Goal: Task Accomplishment & Management: Manage account settings

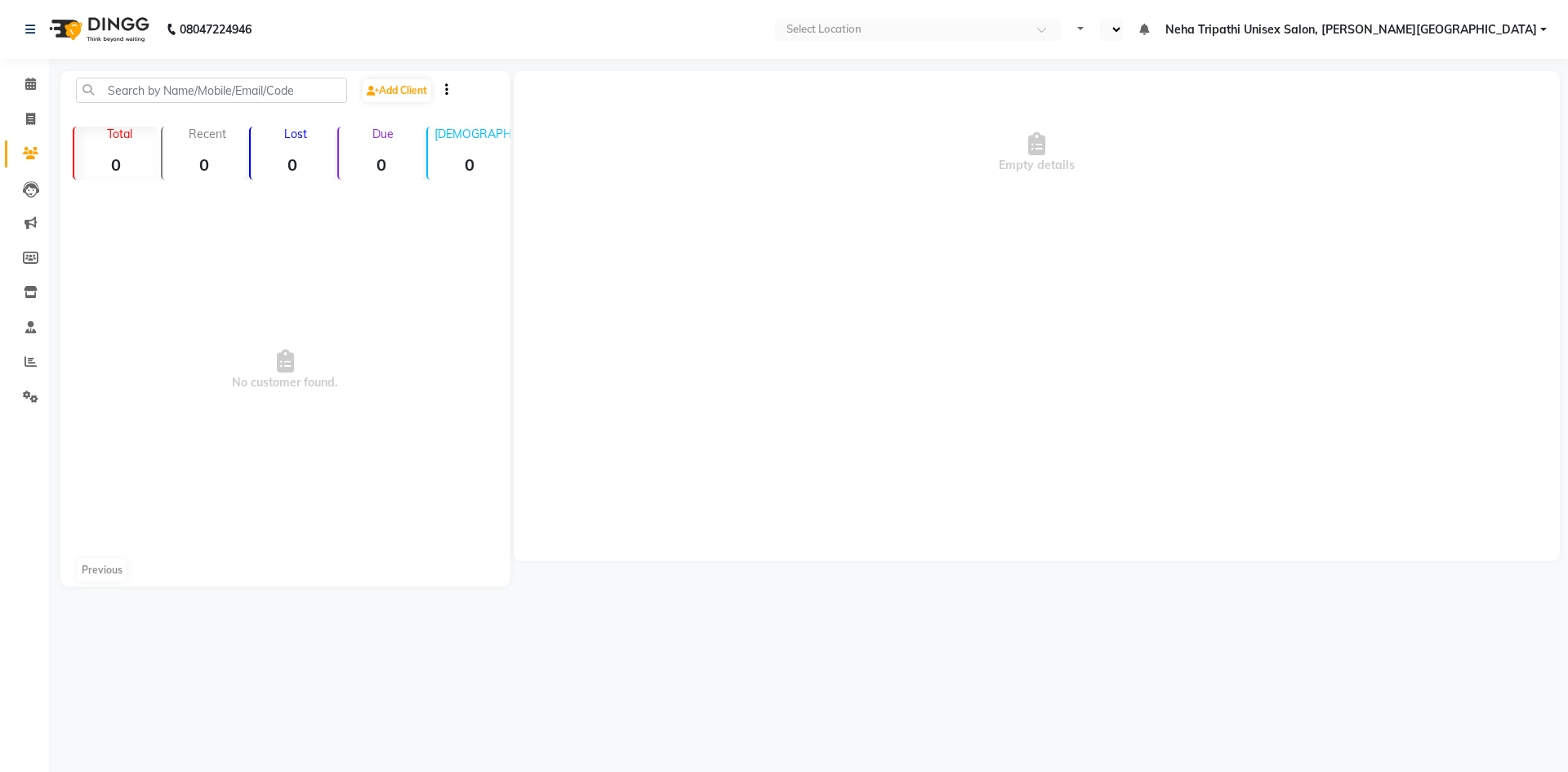
select select "en"
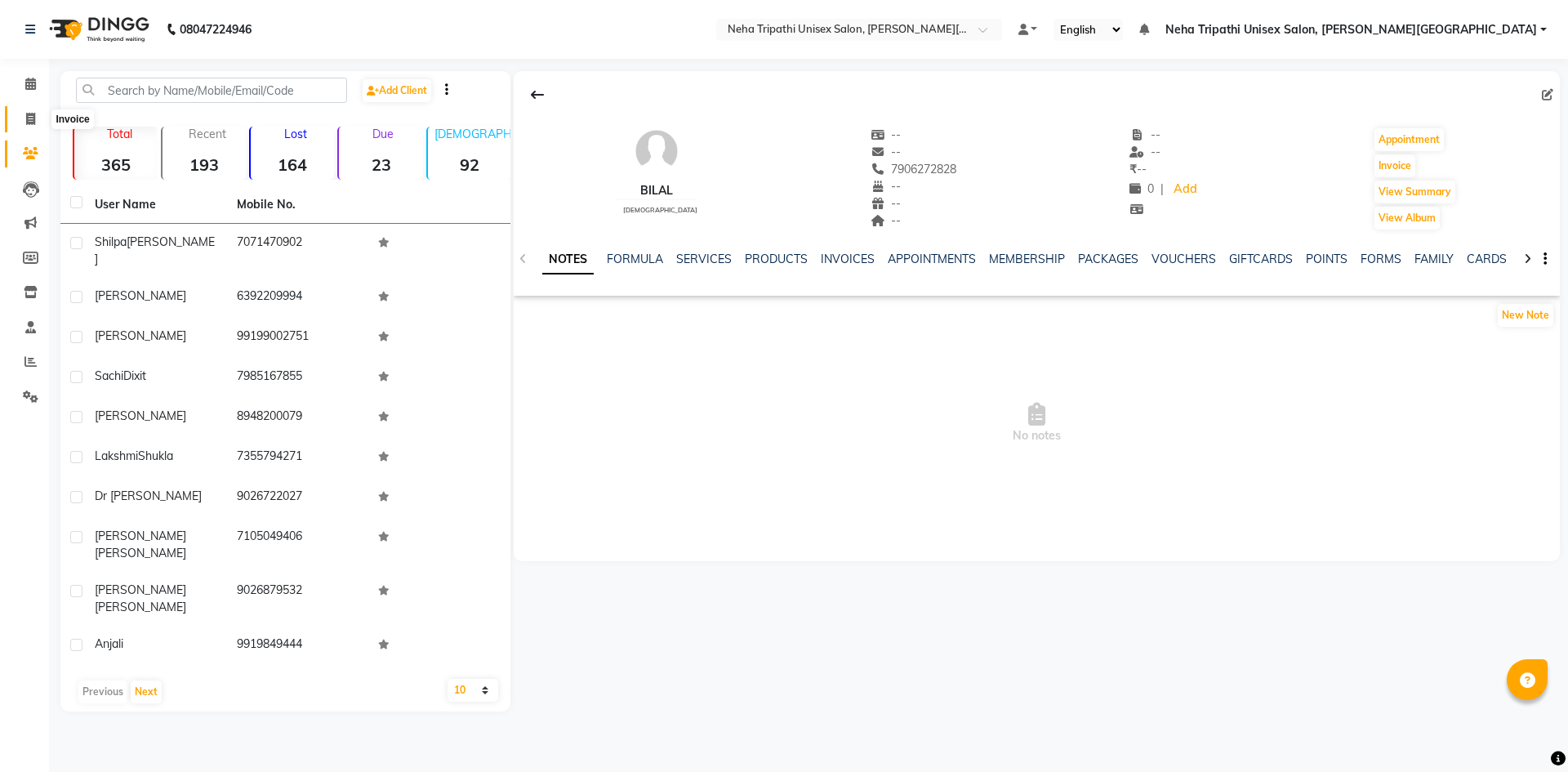
click at [21, 122] on span at bounding box center [30, 119] width 28 height 19
select select "service"
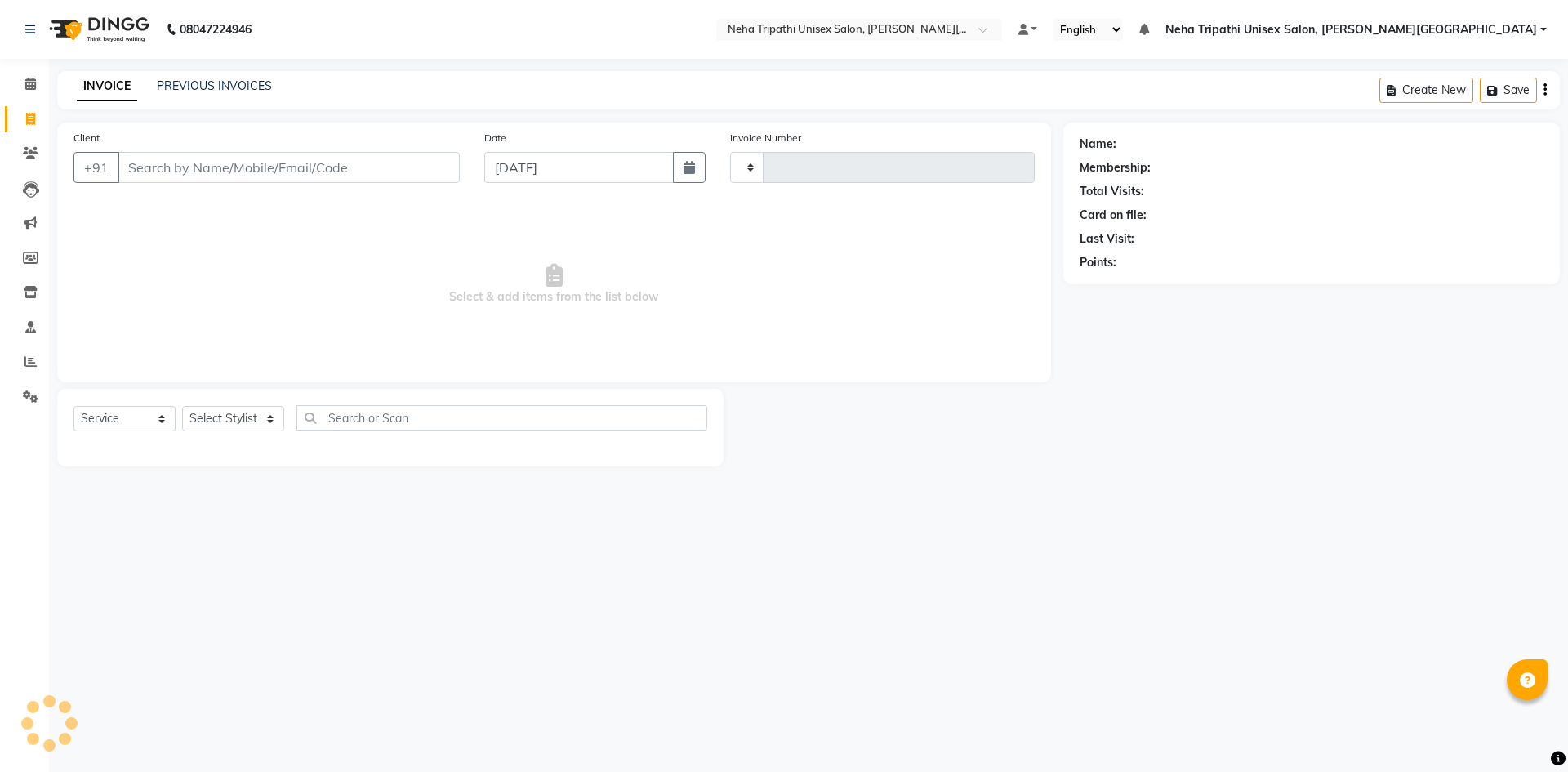
type input "0528"
select select "7540"
click at [176, 166] on input "Client" at bounding box center [288, 167] width 342 height 31
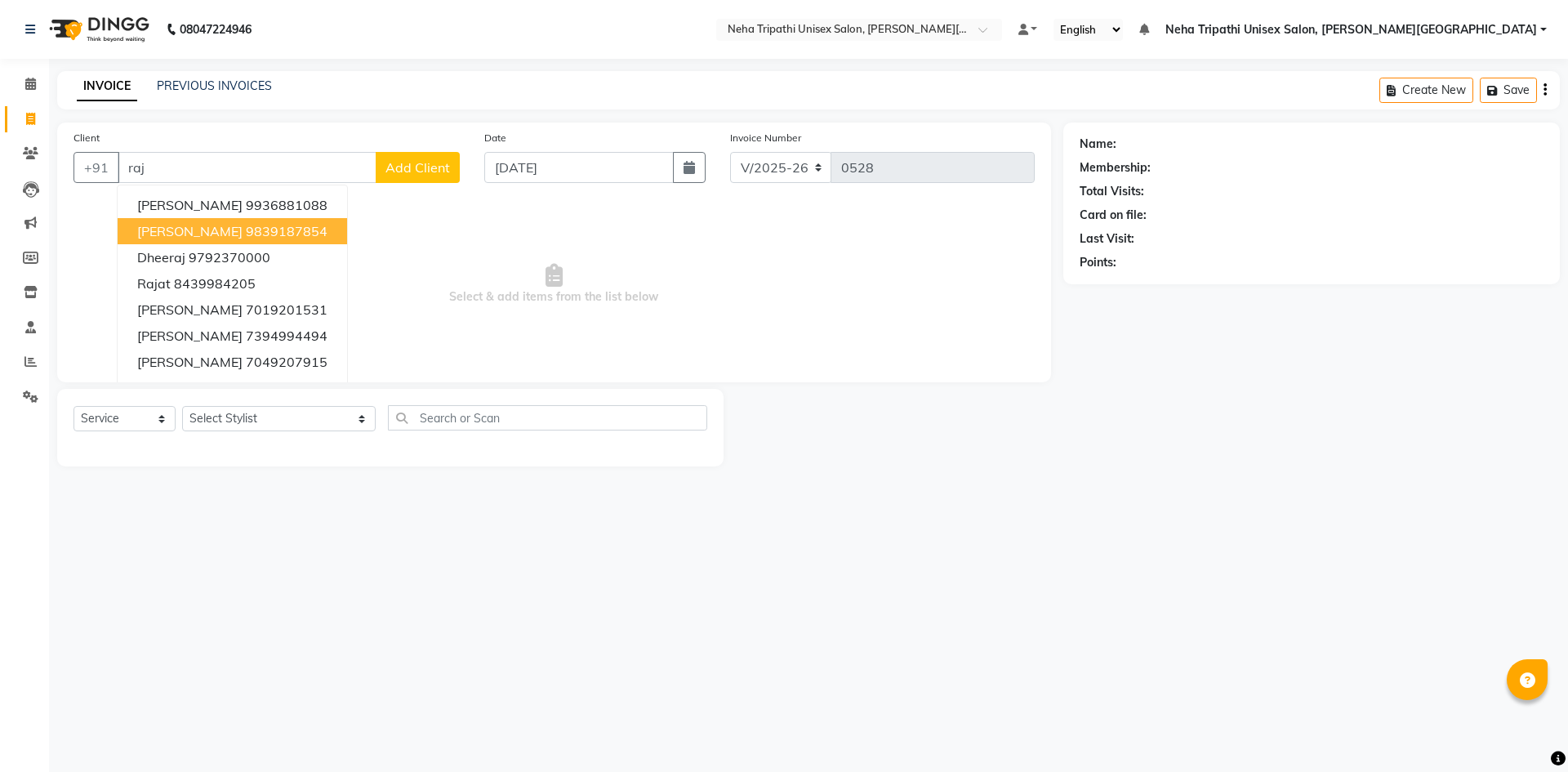
click at [246, 232] on ngb-highlight "9839187854" at bounding box center [286, 230] width 82 height 16
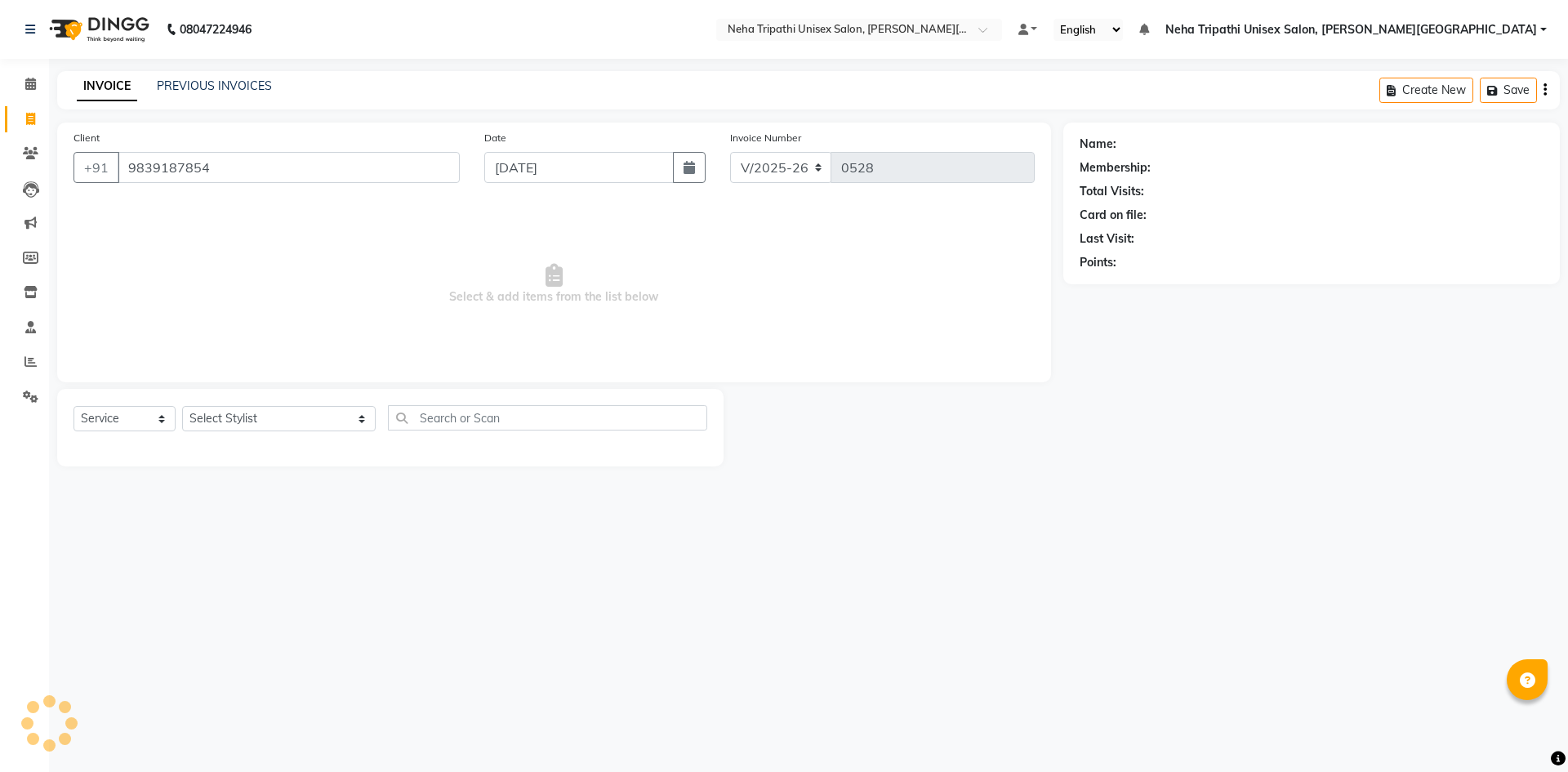
type input "9839187854"
select select "1: Object"
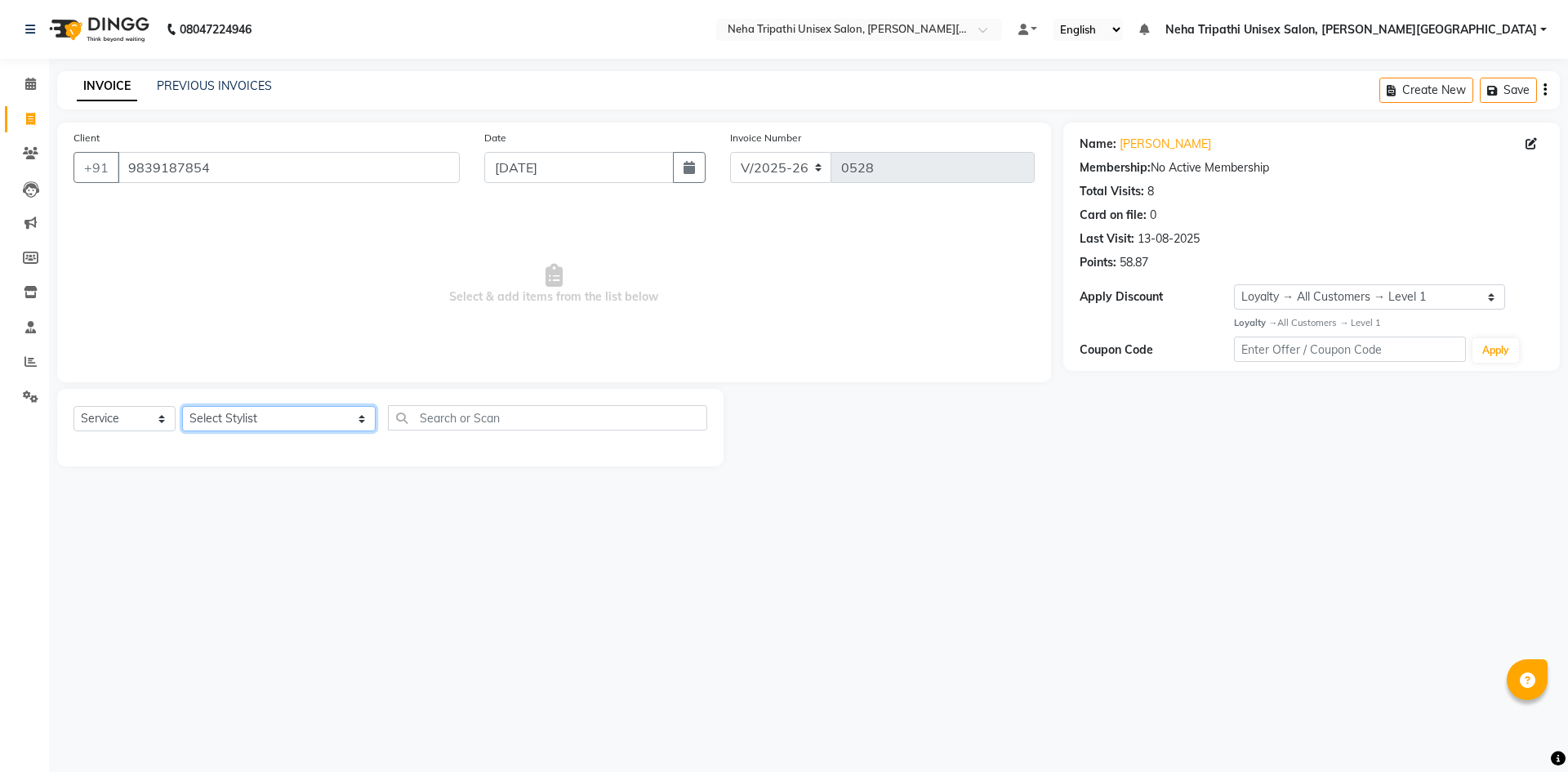
click at [266, 418] on select "Select Stylist [PERSON_NAME] [PERSON_NAME] [PERSON_NAME] Unisex Salon, [PERSON_…" at bounding box center [279, 418] width 193 height 26
select select "66664"
click at [182, 406] on select "Select Stylist [PERSON_NAME] [PERSON_NAME] [PERSON_NAME] Unisex Salon, [PERSON_…" at bounding box center [279, 418] width 193 height 26
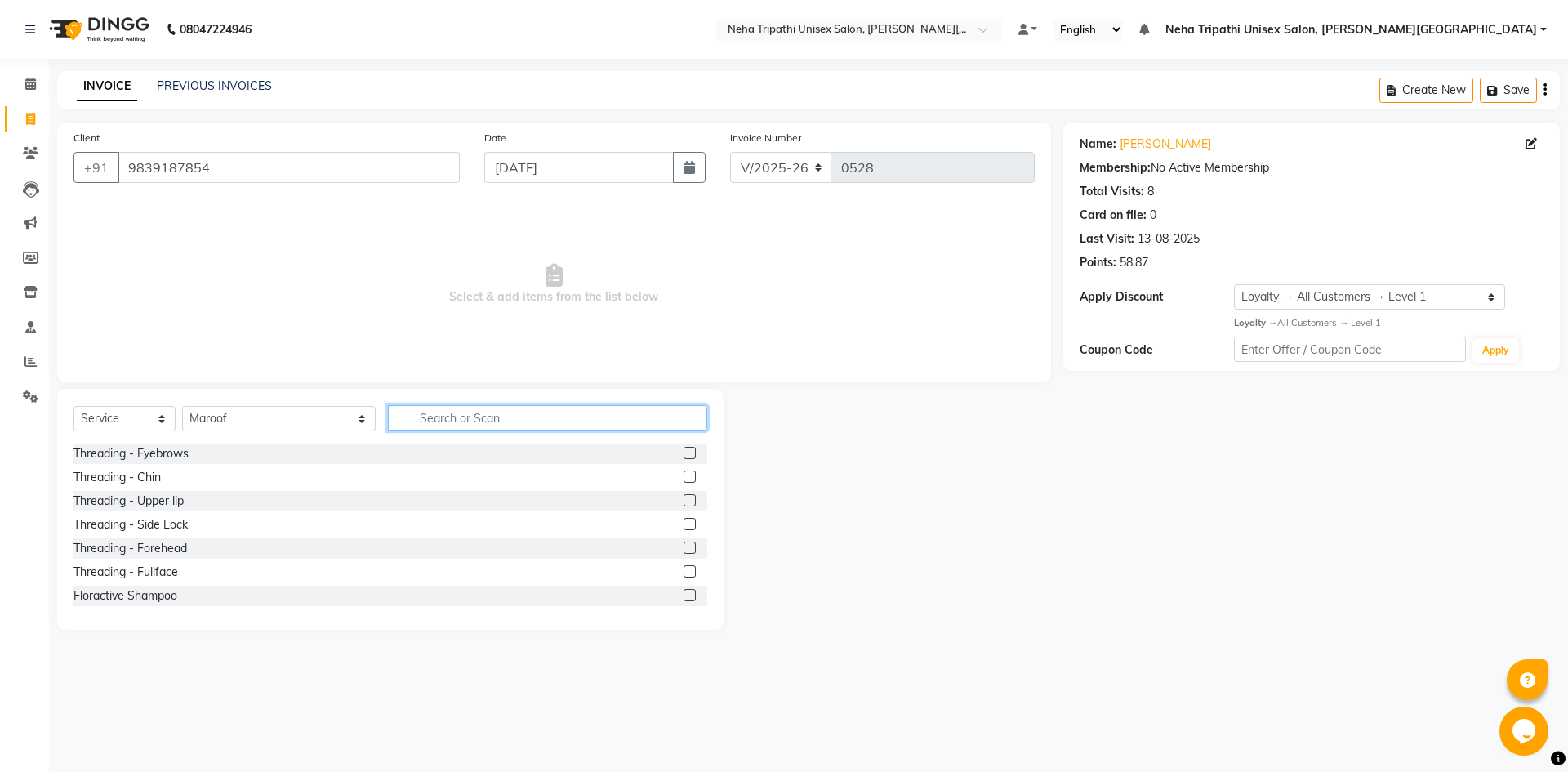
click at [388, 422] on input "text" at bounding box center [547, 417] width 319 height 26
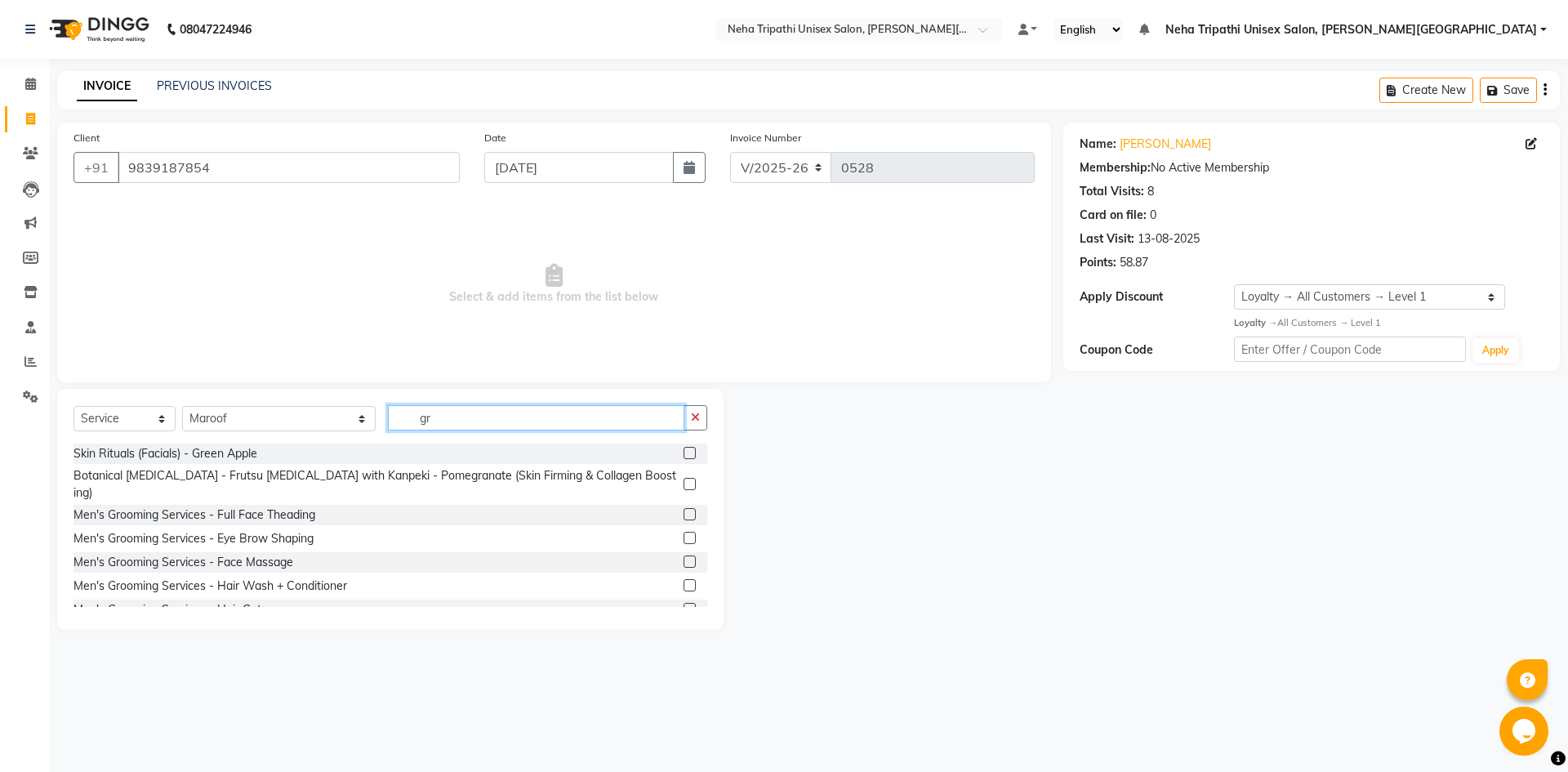
type input "g"
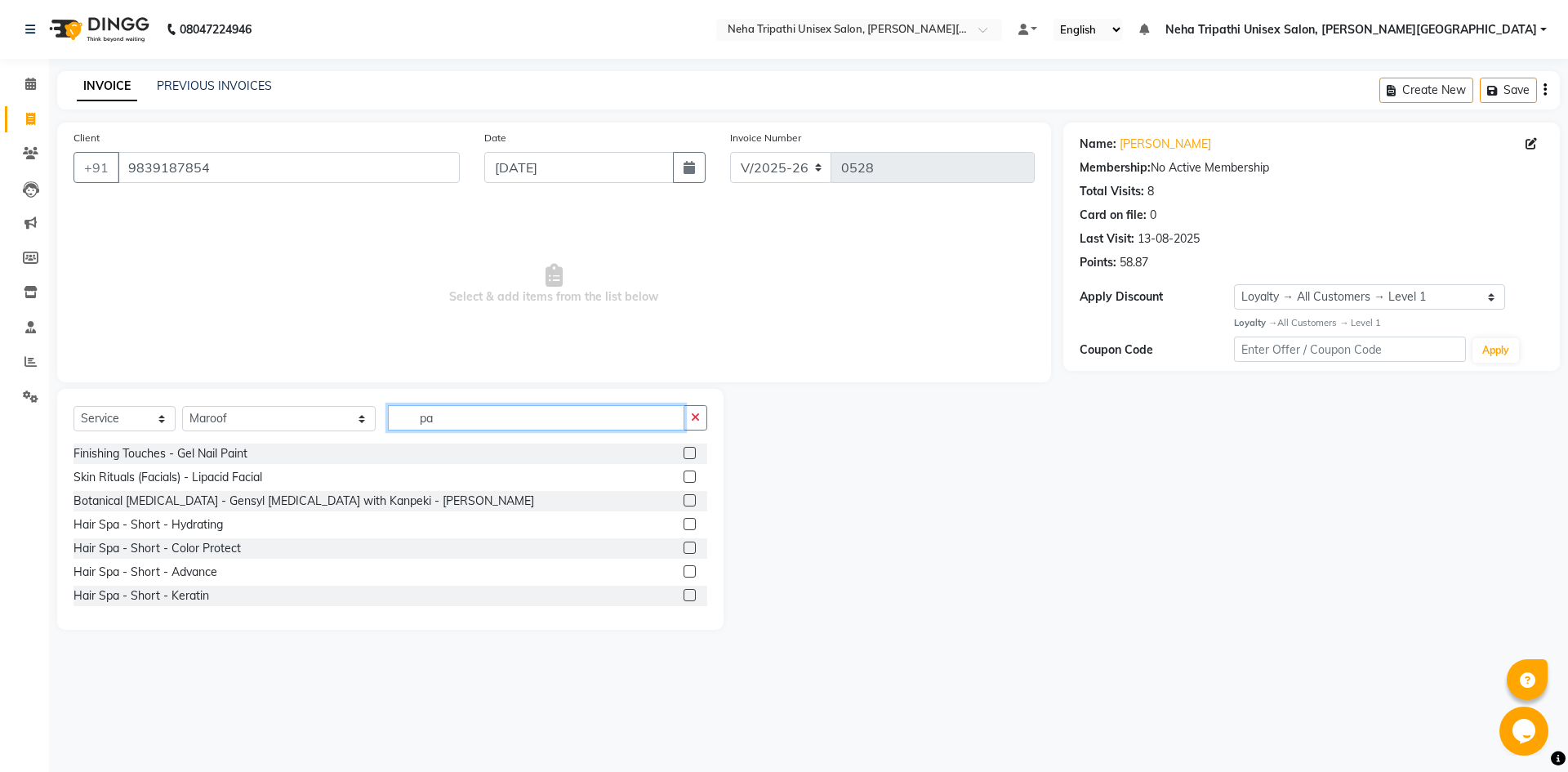
type input "p"
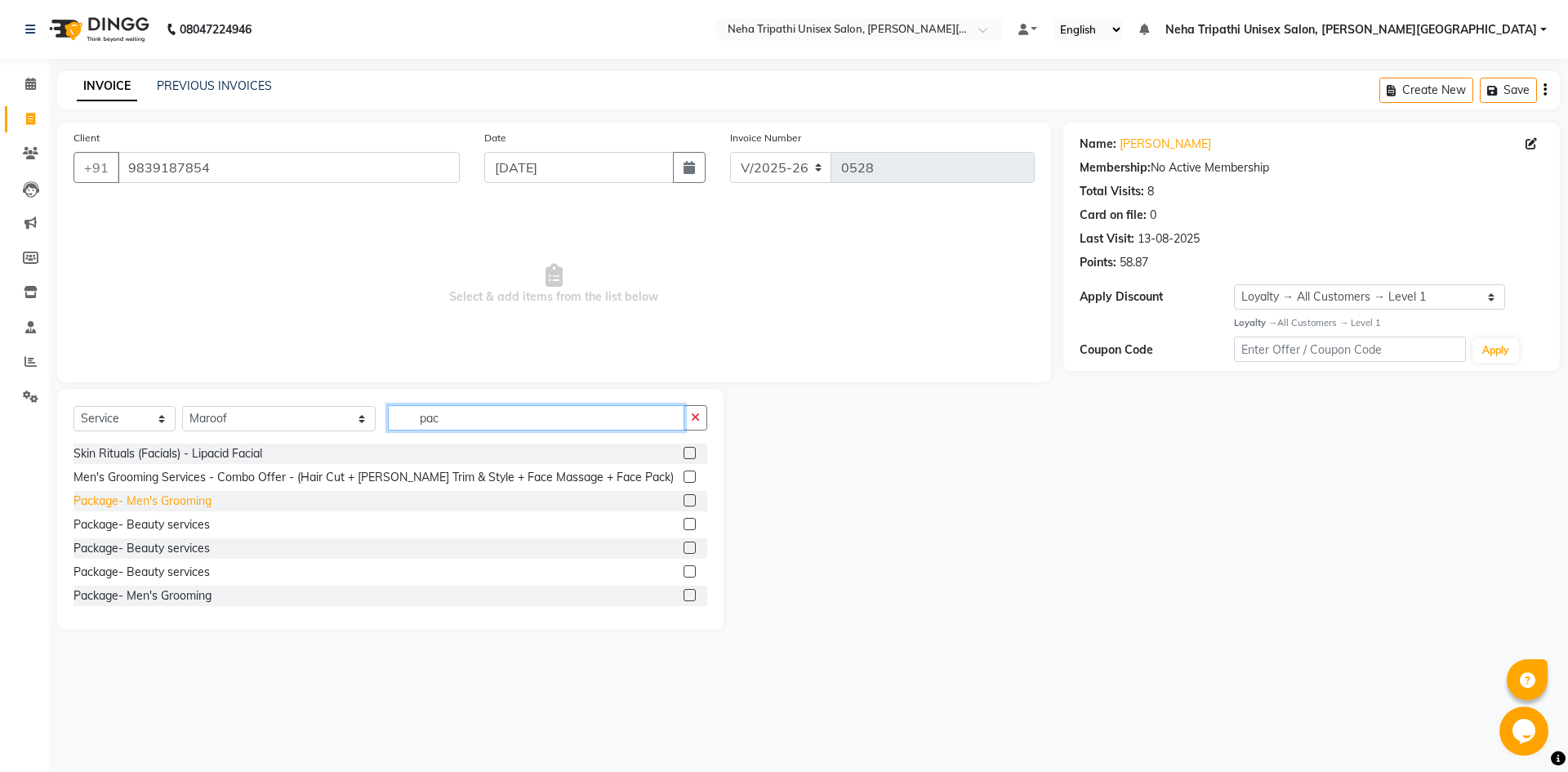
type input "pac"
click at [181, 505] on div "Package- Men's Grooming" at bounding box center [143, 501] width 138 height 17
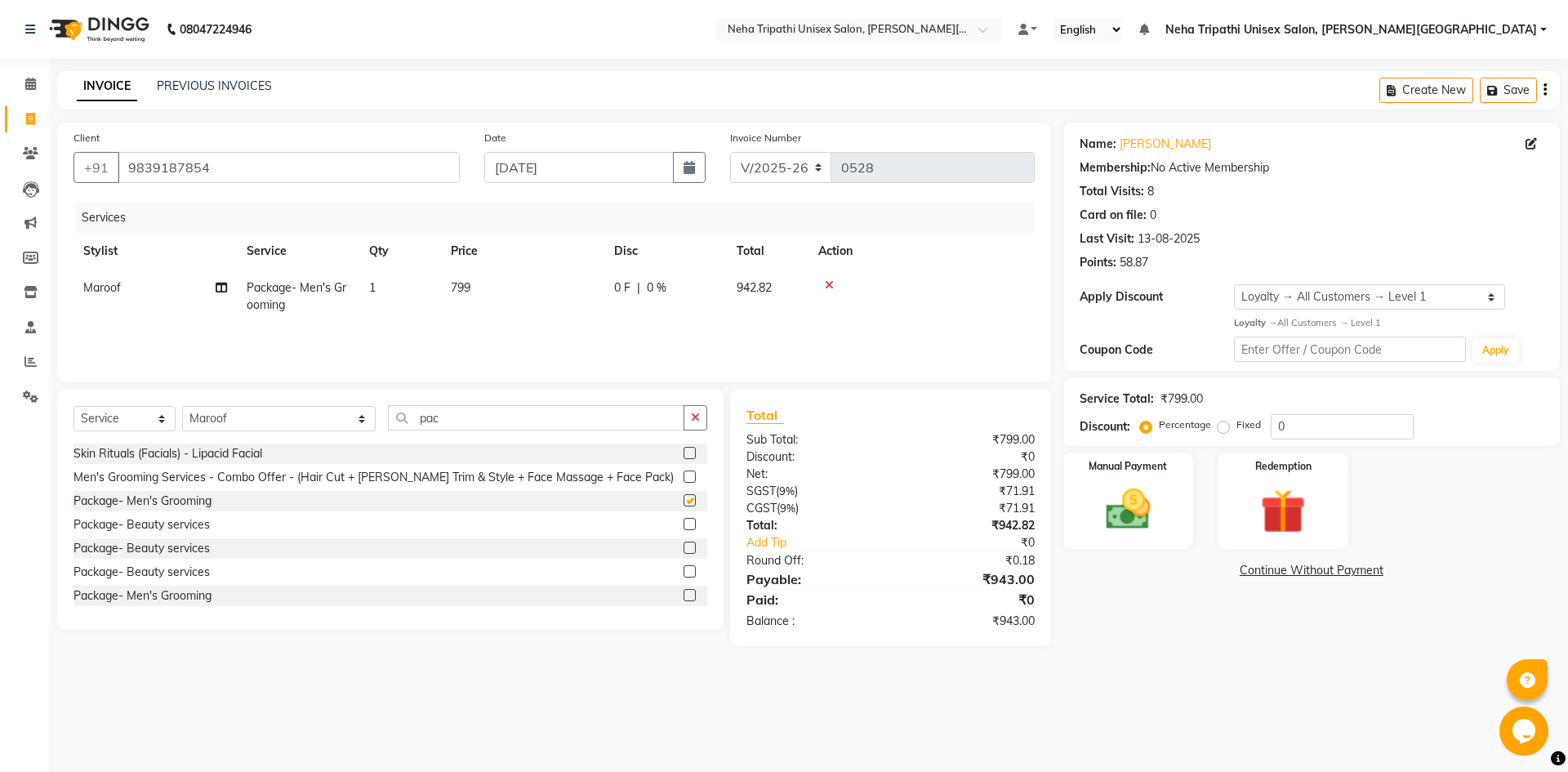
checkbox input "false"
click at [456, 283] on span "799" at bounding box center [461, 287] width 20 height 15
select select "66664"
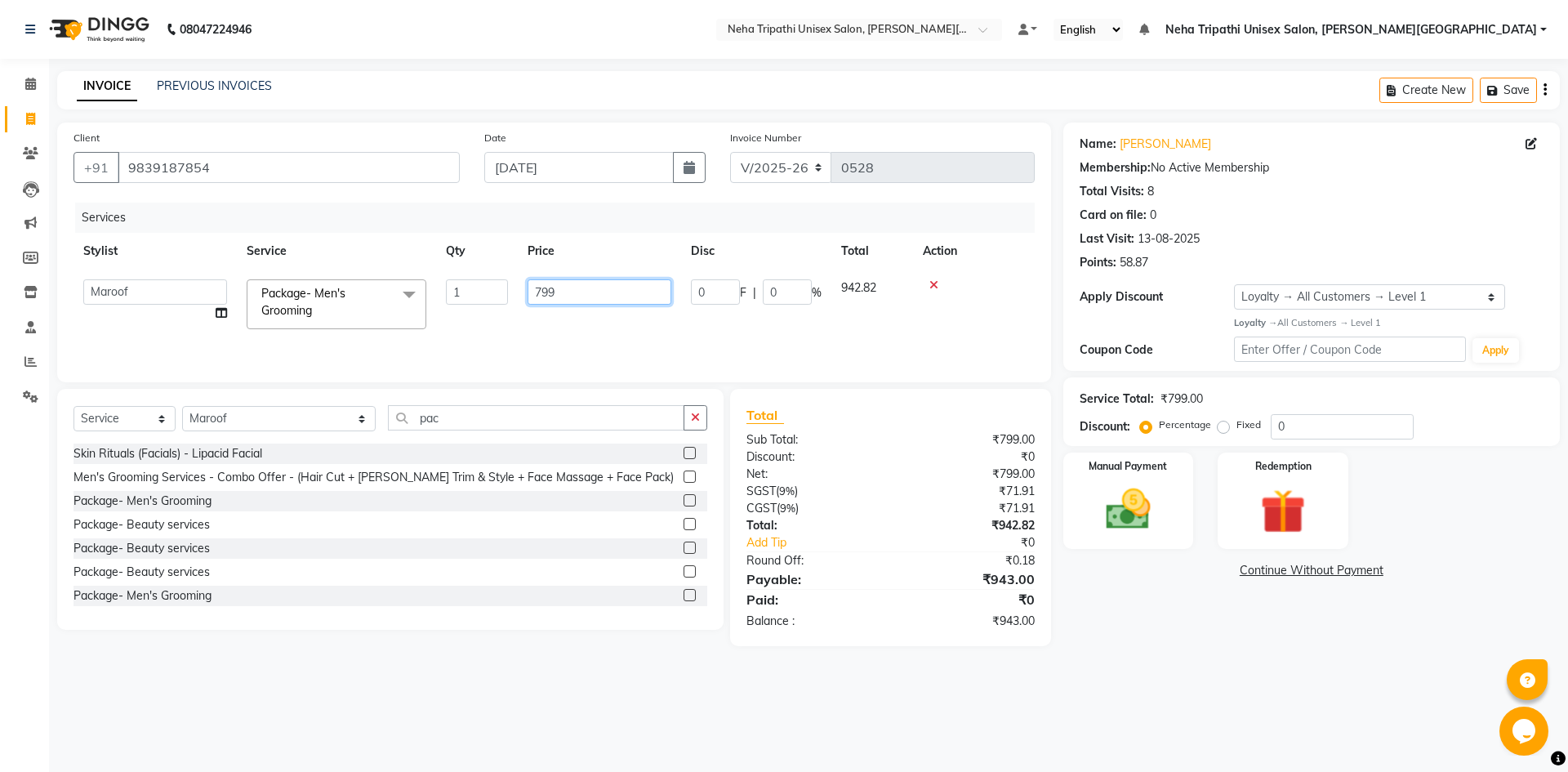
click at [542, 291] on input "799" at bounding box center [600, 292] width 144 height 26
type input "999"
click at [628, 339] on div "Services Stylist Service Qty Price Disc Total Action [PERSON_NAME] [PERSON_NAME…" at bounding box center [555, 285] width 961 height 163
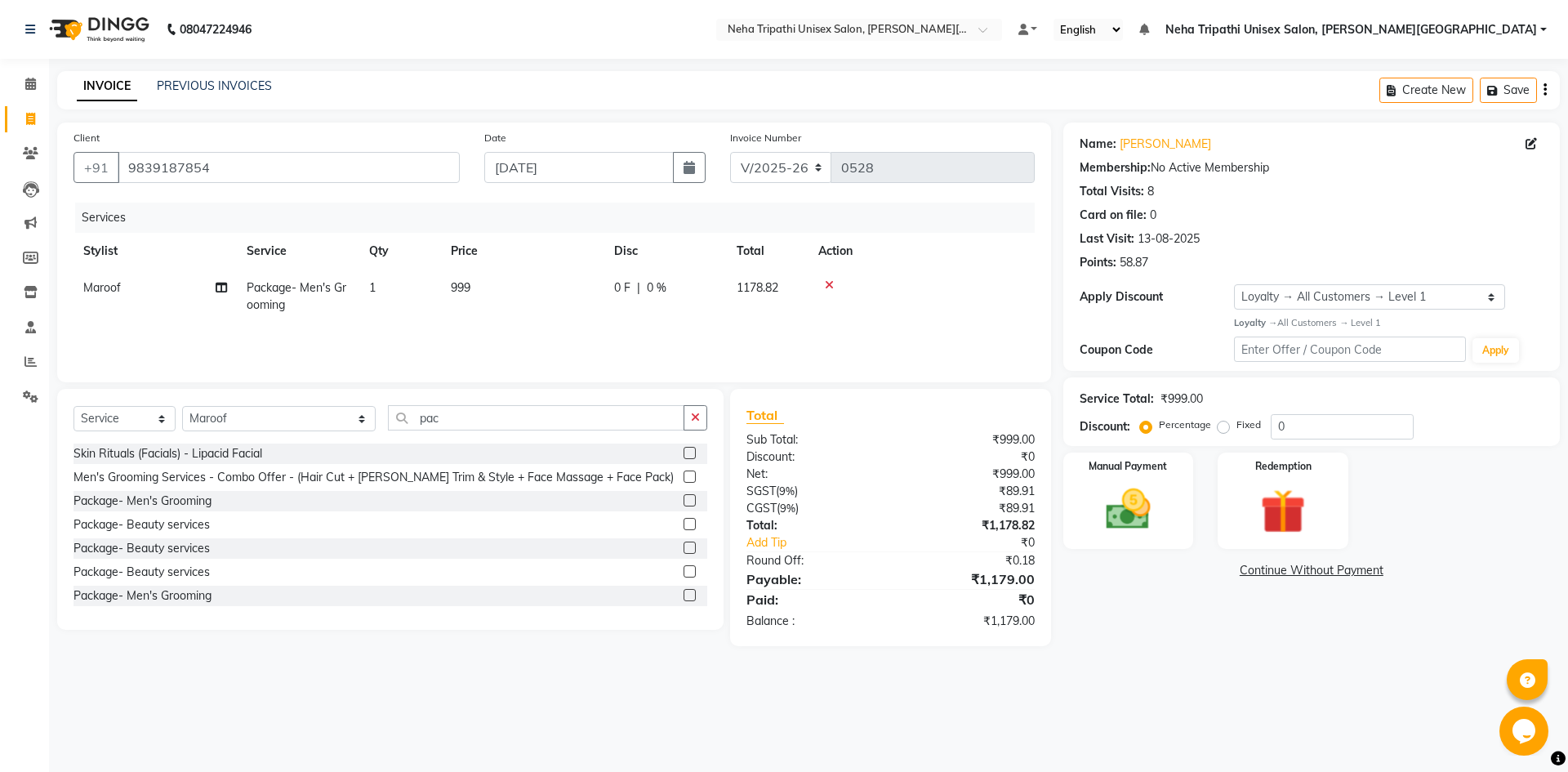
click at [1236, 430] on label "Fixed" at bounding box center [1249, 425] width 25 height 15
click at [1224, 430] on input "Fixed" at bounding box center [1227, 425] width 11 height 11
radio input "true"
click at [1298, 430] on input "0" at bounding box center [1341, 427] width 143 height 26
click at [1117, 502] on img at bounding box center [1128, 509] width 76 height 54
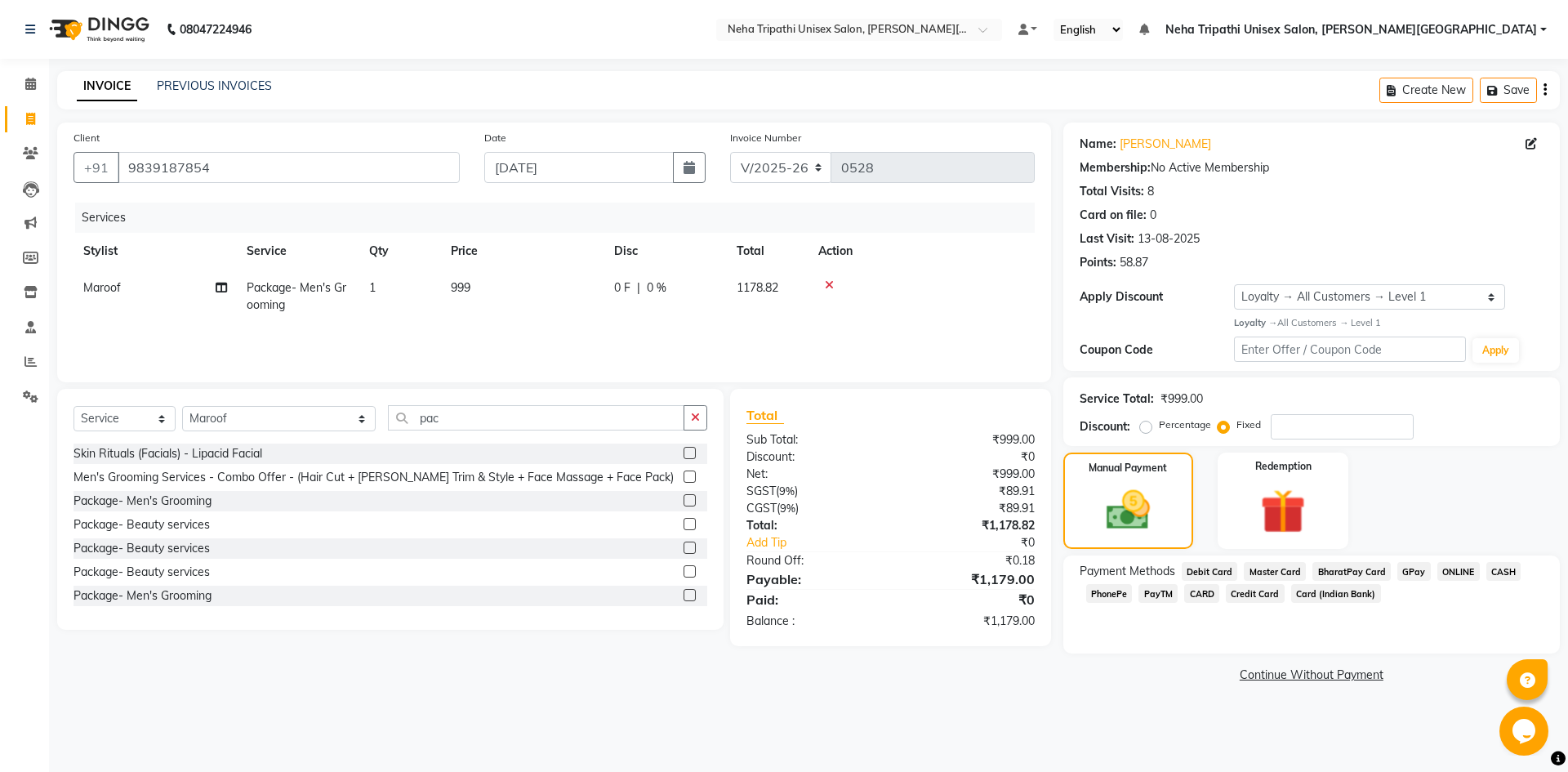
click at [1503, 569] on span "CASH" at bounding box center [1504, 572] width 35 height 19
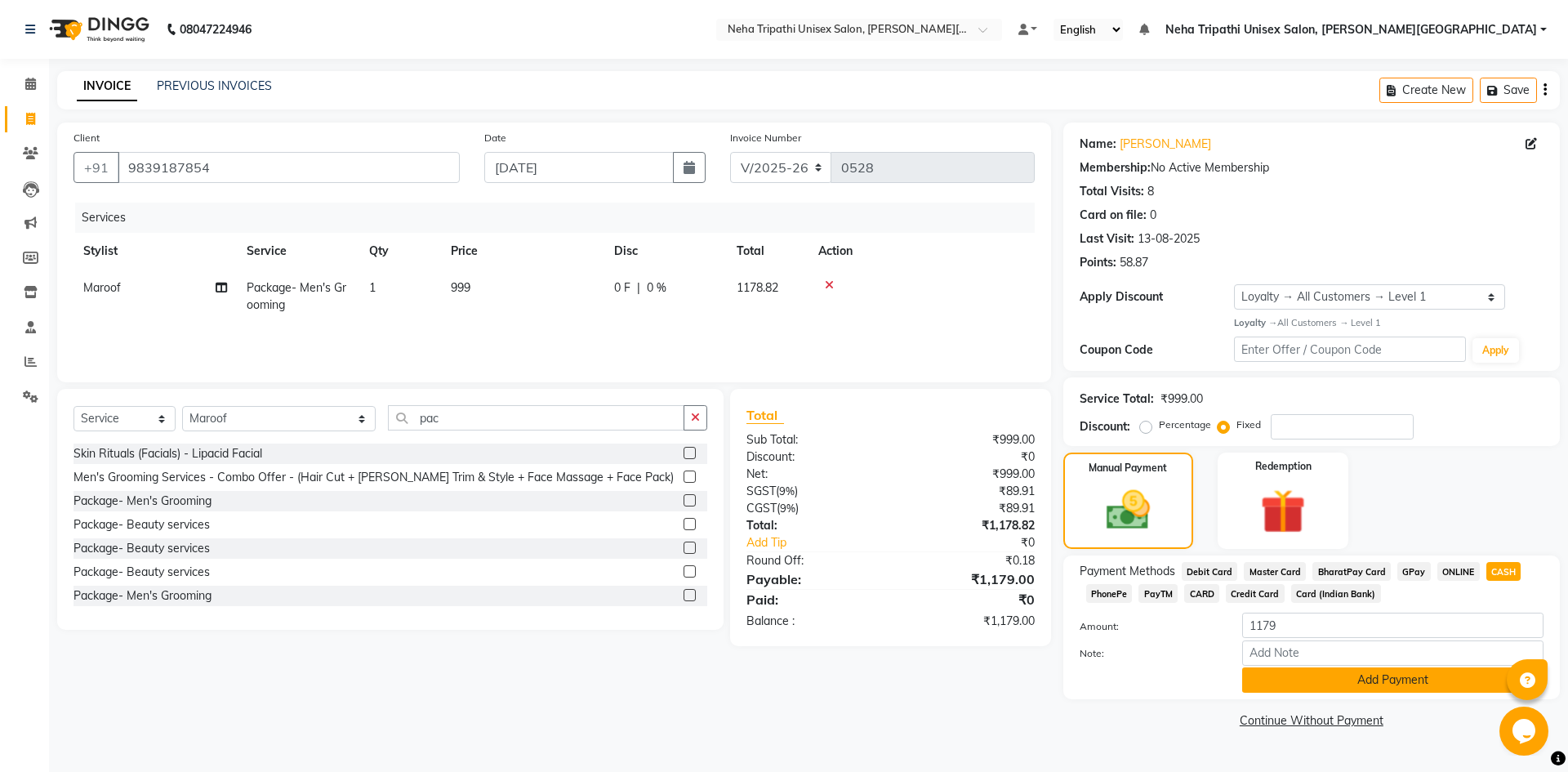
click at [1415, 685] on button "Add Payment" at bounding box center [1393, 680] width 301 height 26
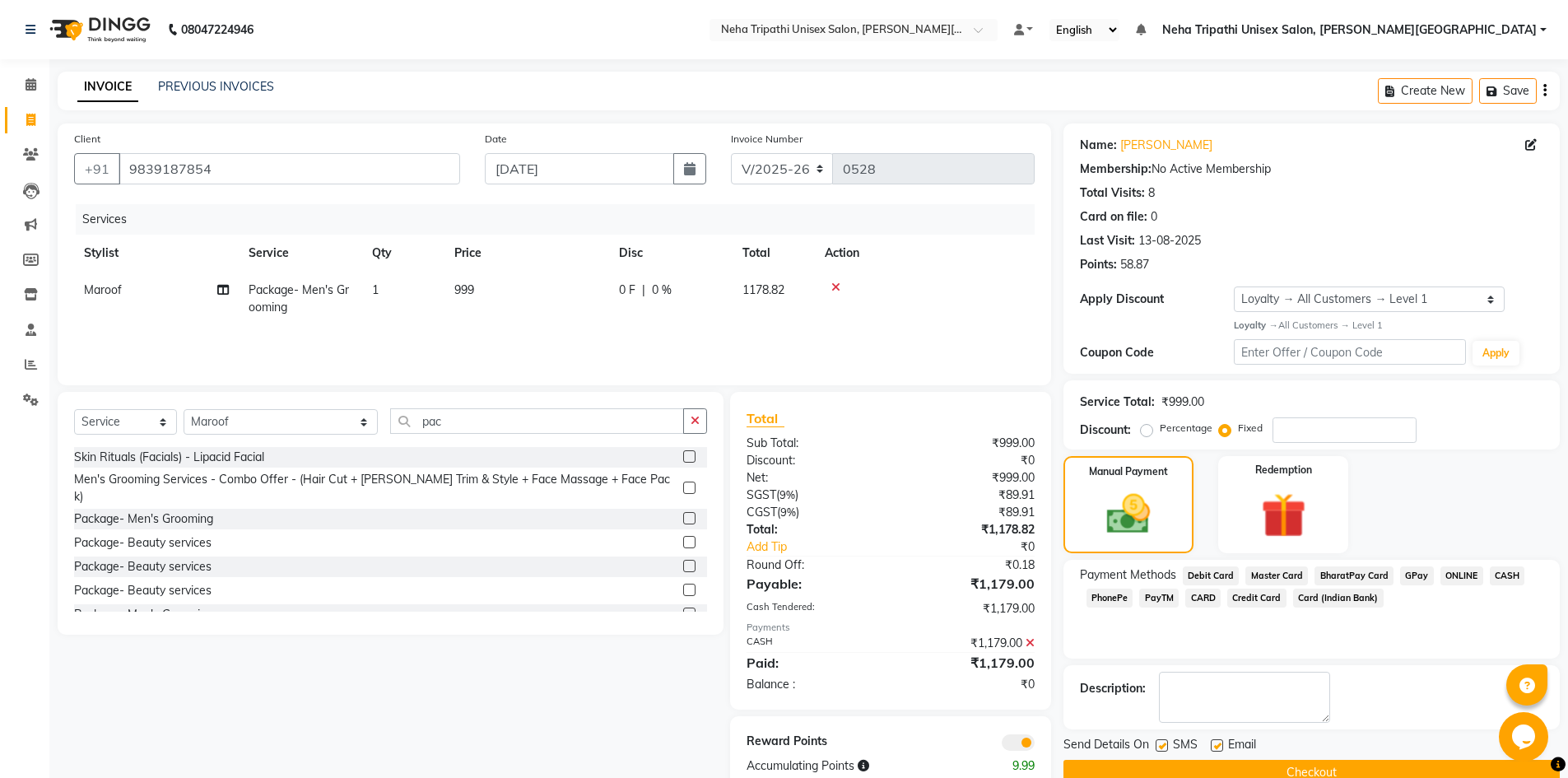
scroll to position [38, 0]
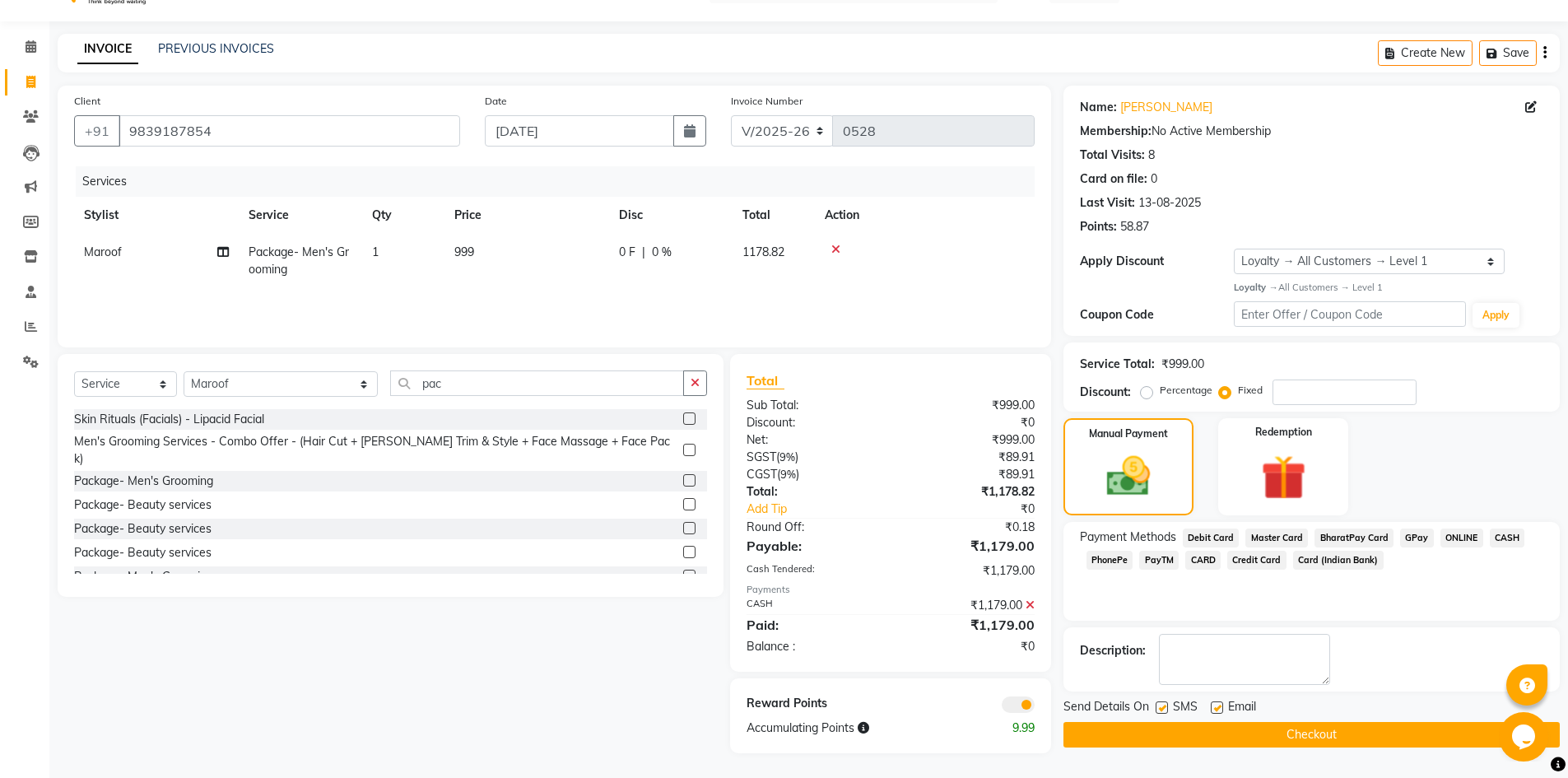
click at [1293, 728] on button "Checkout" at bounding box center [1311, 735] width 496 height 26
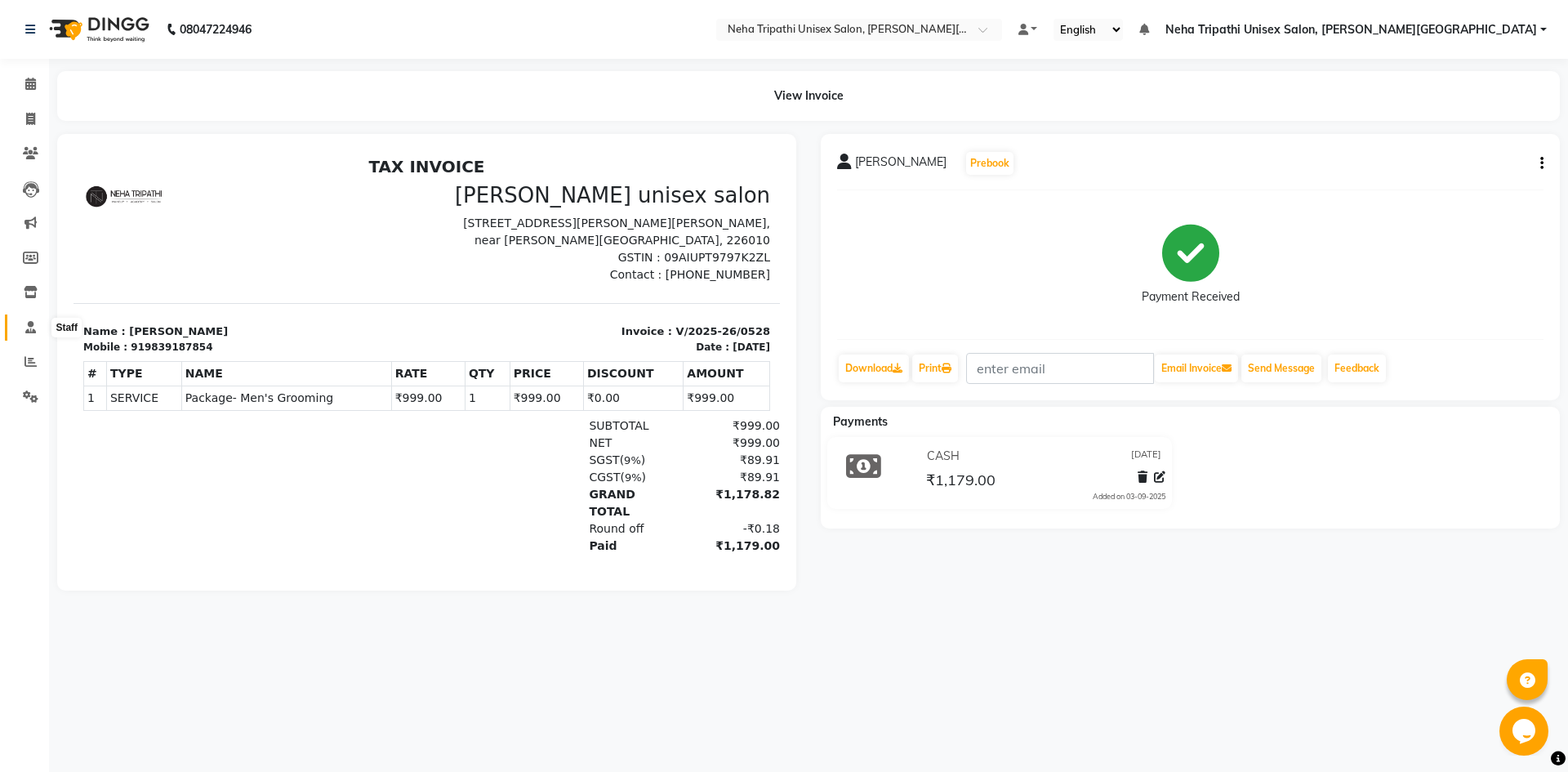
click at [29, 325] on icon at bounding box center [30, 327] width 10 height 12
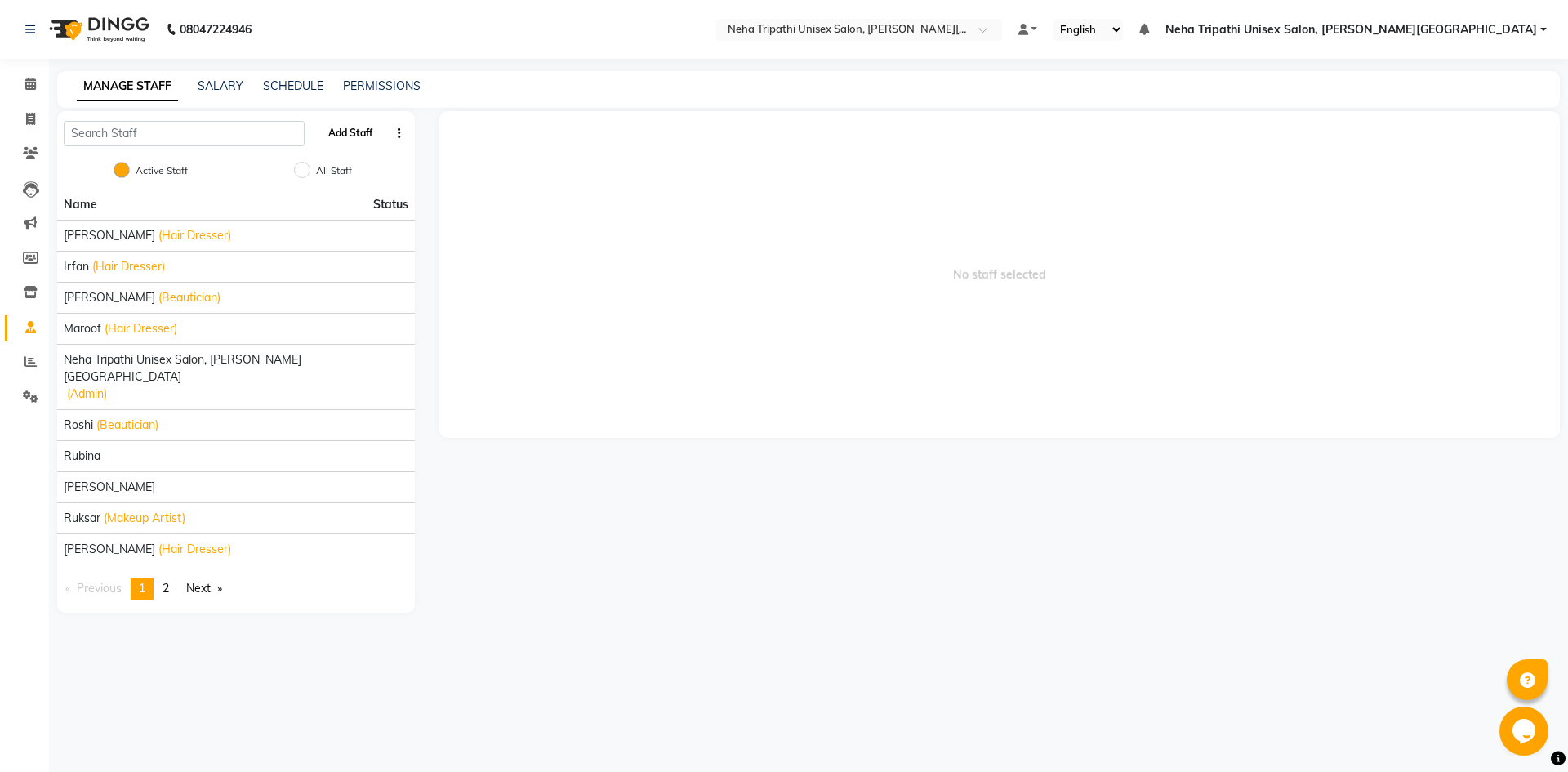
click at [337, 138] on button "Add Staff" at bounding box center [350, 133] width 57 height 28
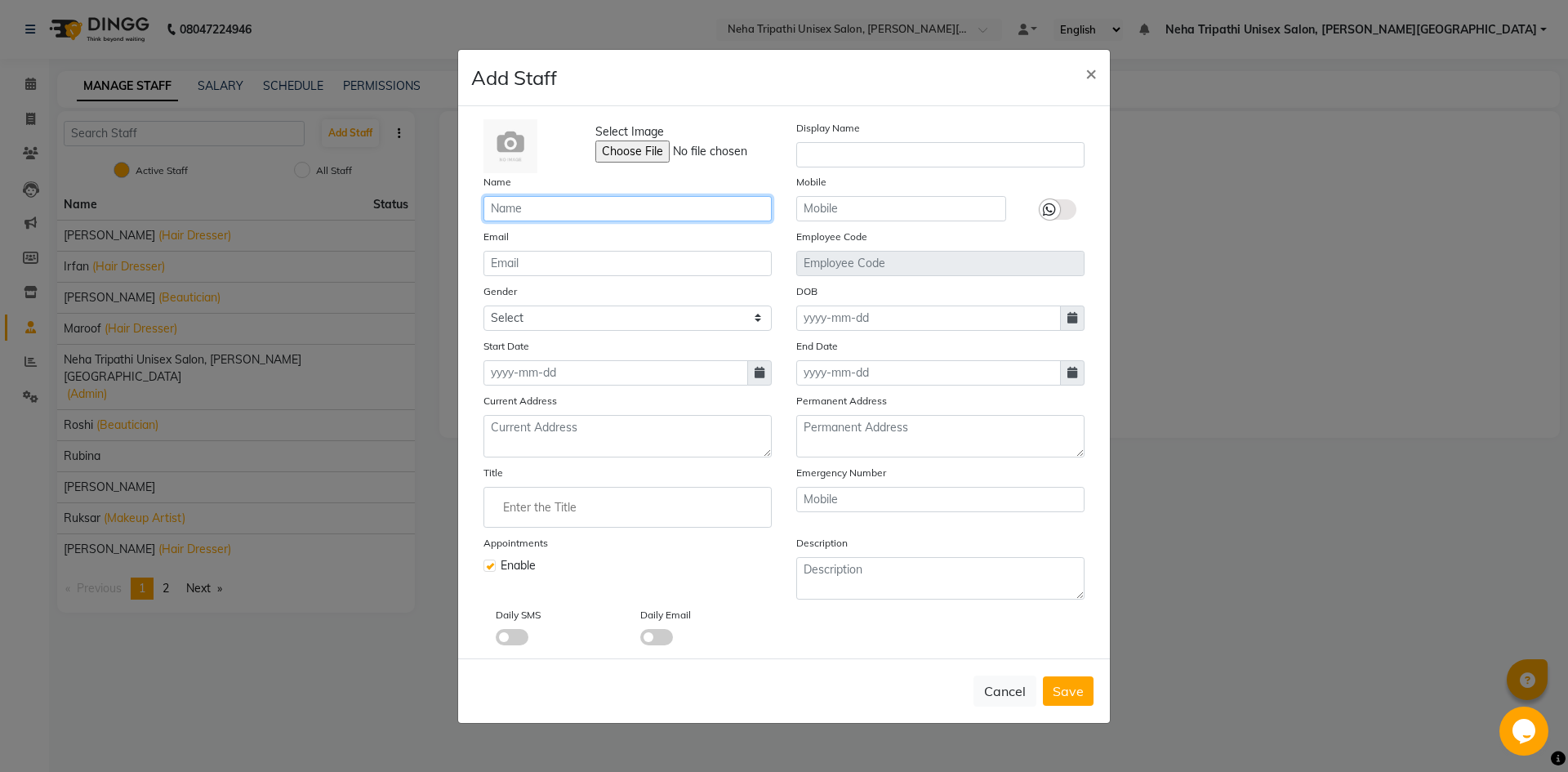
click at [556, 214] on input "text" at bounding box center [628, 209] width 288 height 26
click at [878, 209] on input "text" at bounding box center [901, 209] width 210 height 26
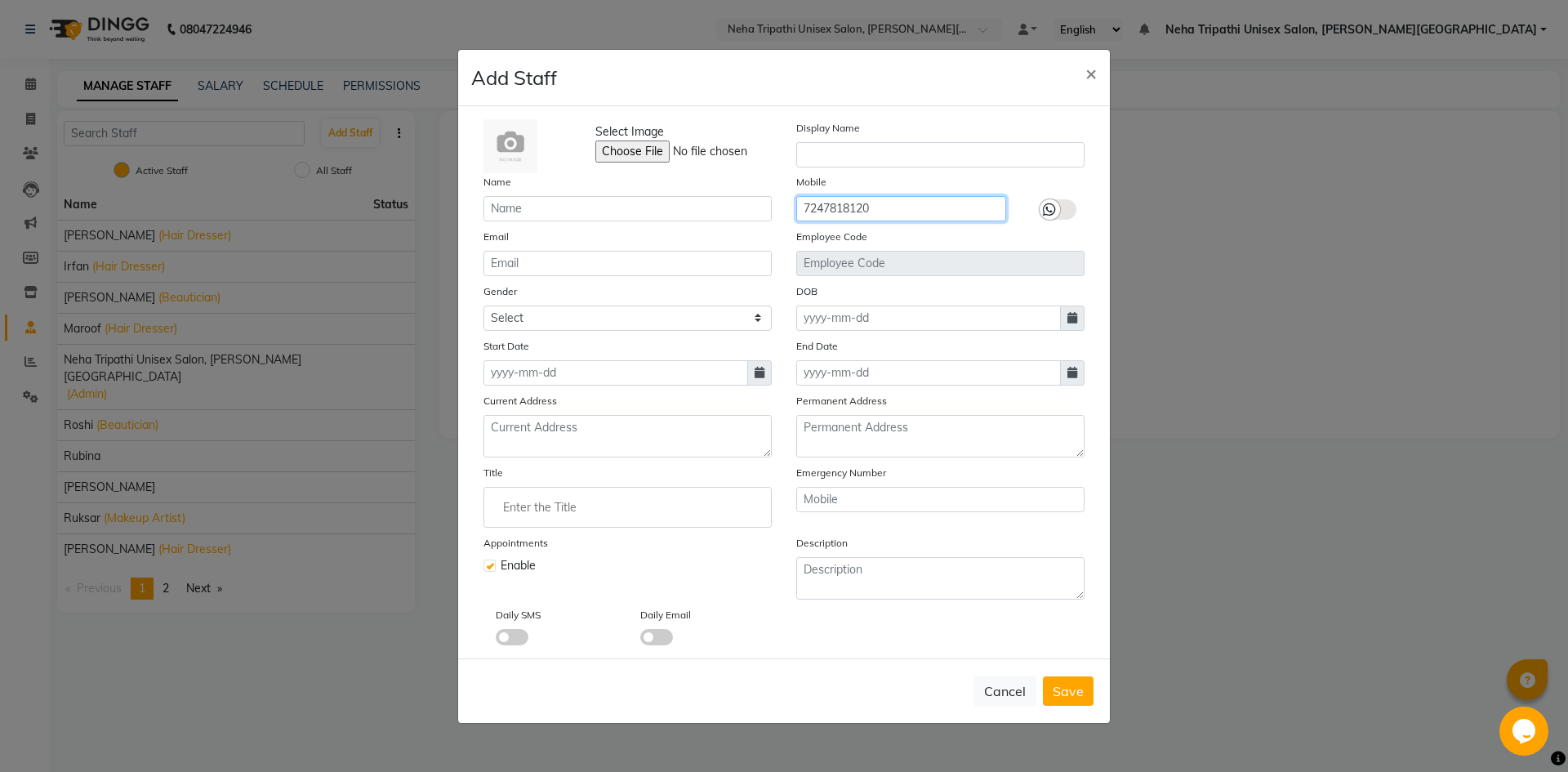
type input "7247818120"
click at [638, 210] on input "text" at bounding box center [628, 209] width 288 height 26
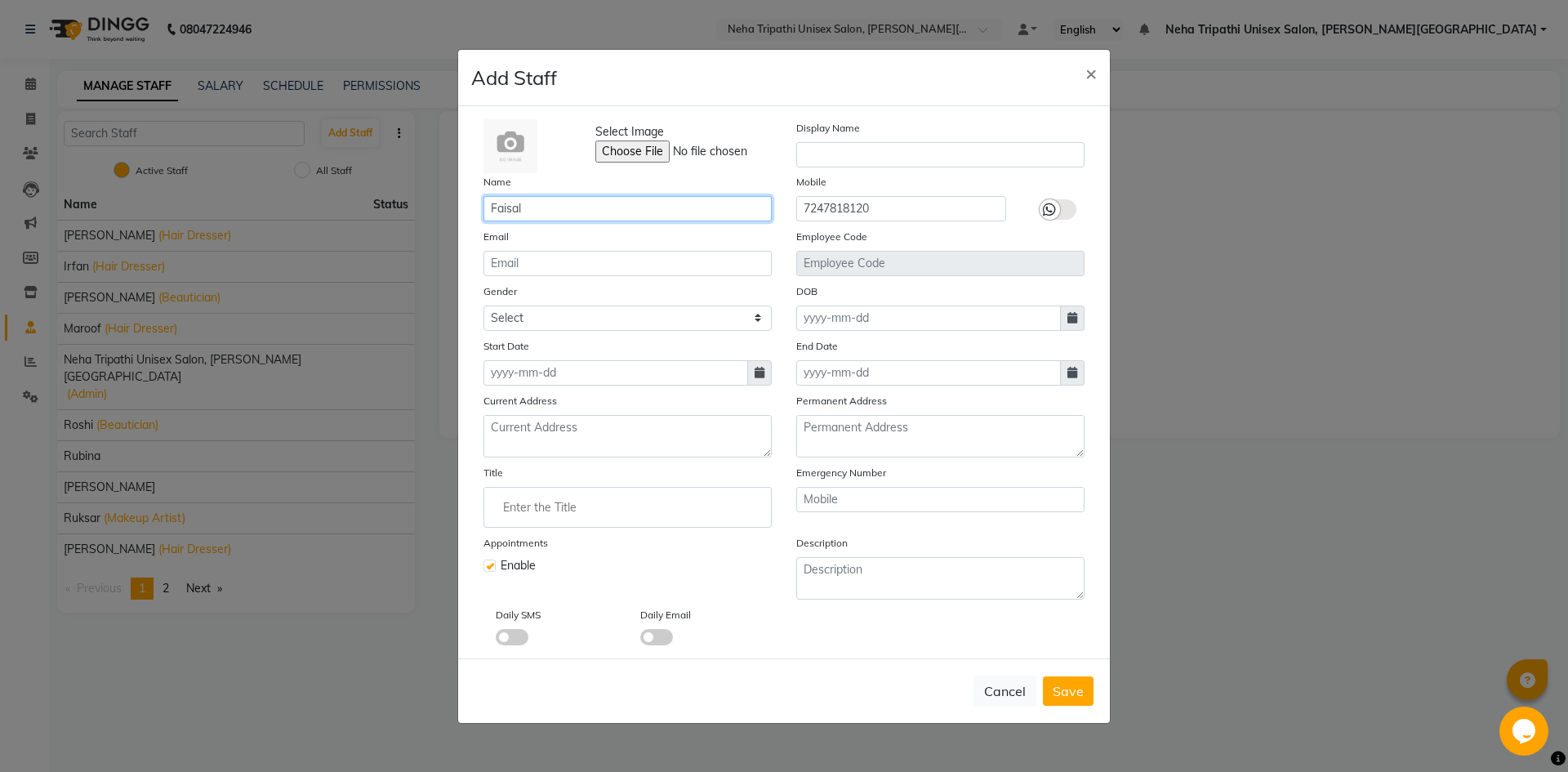
type input "Faisal"
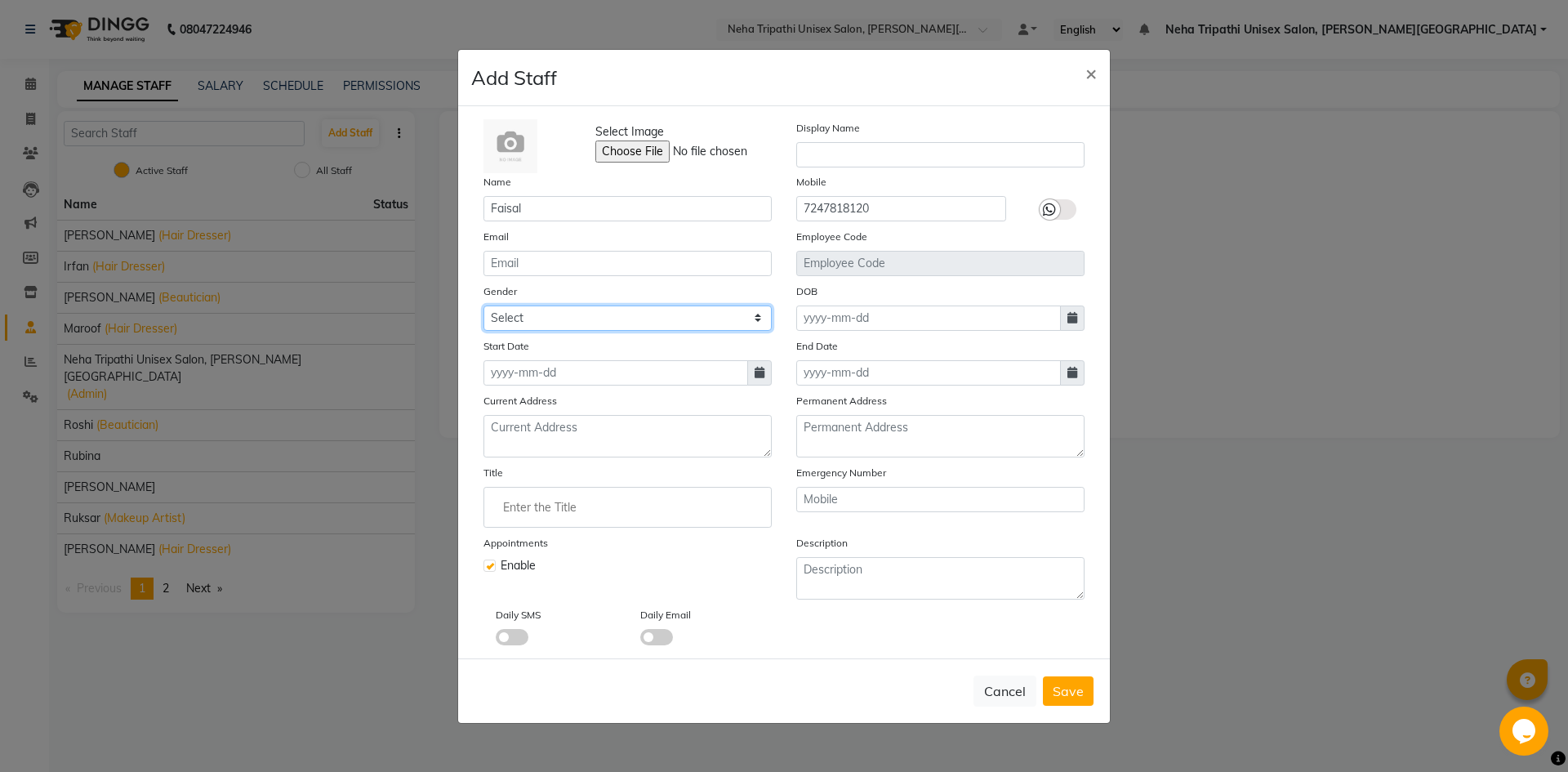
click at [702, 320] on select "Select [DEMOGRAPHIC_DATA] [DEMOGRAPHIC_DATA] Other Prefer Not To Say" at bounding box center [628, 318] width 288 height 26
select select "[DEMOGRAPHIC_DATA]"
click at [483, 305] on select "Select [DEMOGRAPHIC_DATA] [DEMOGRAPHIC_DATA] Other Prefer Not To Say" at bounding box center [628, 318] width 288 height 26
click at [759, 375] on icon at bounding box center [759, 373] width 9 height 11
select select "9"
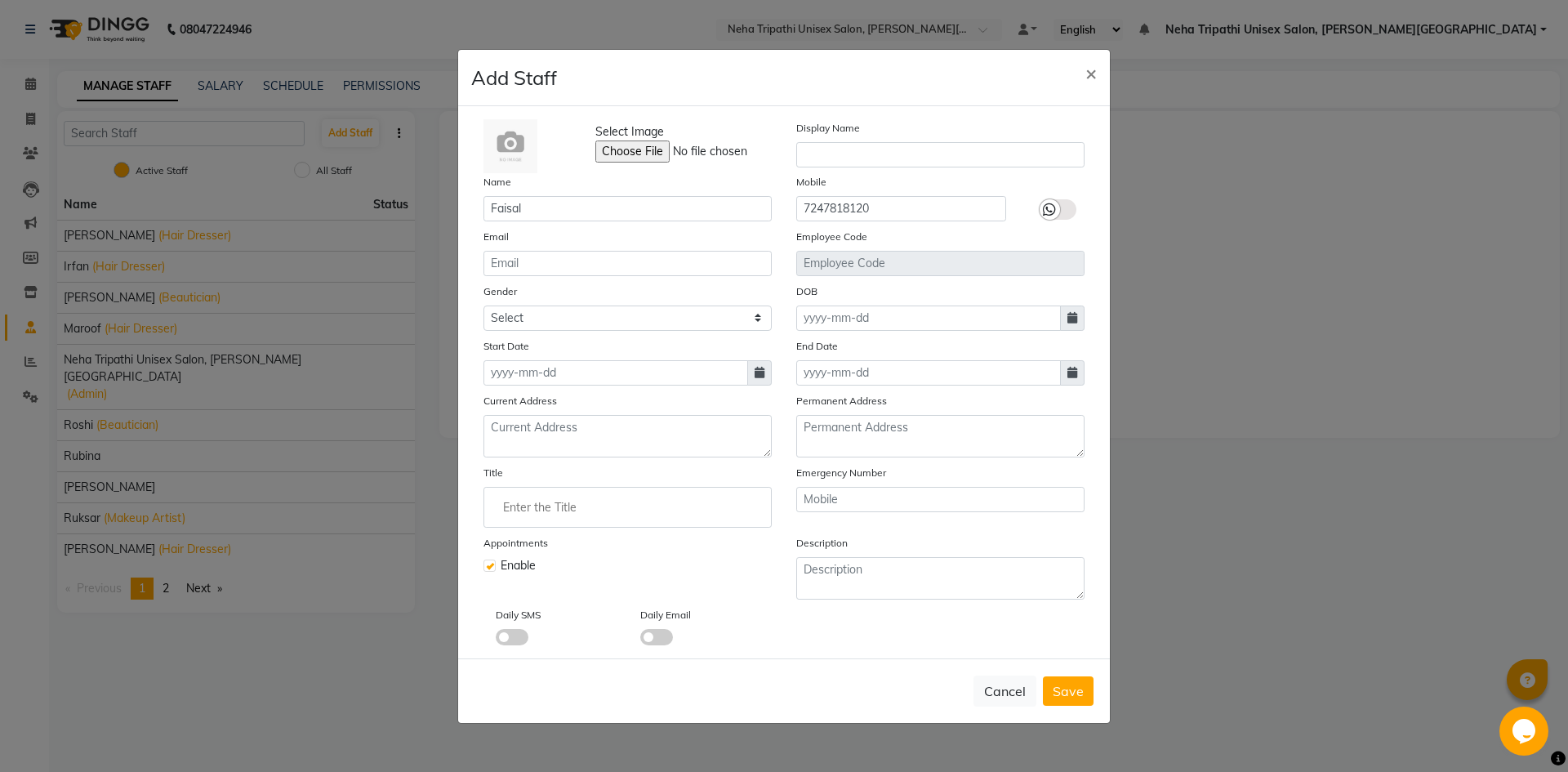
select select "2025"
click at [551, 459] on div "3" at bounding box center [553, 458] width 27 height 27
type input "[DATE]"
click at [1074, 699] on button "Save" at bounding box center [1067, 690] width 50 height 29
select select
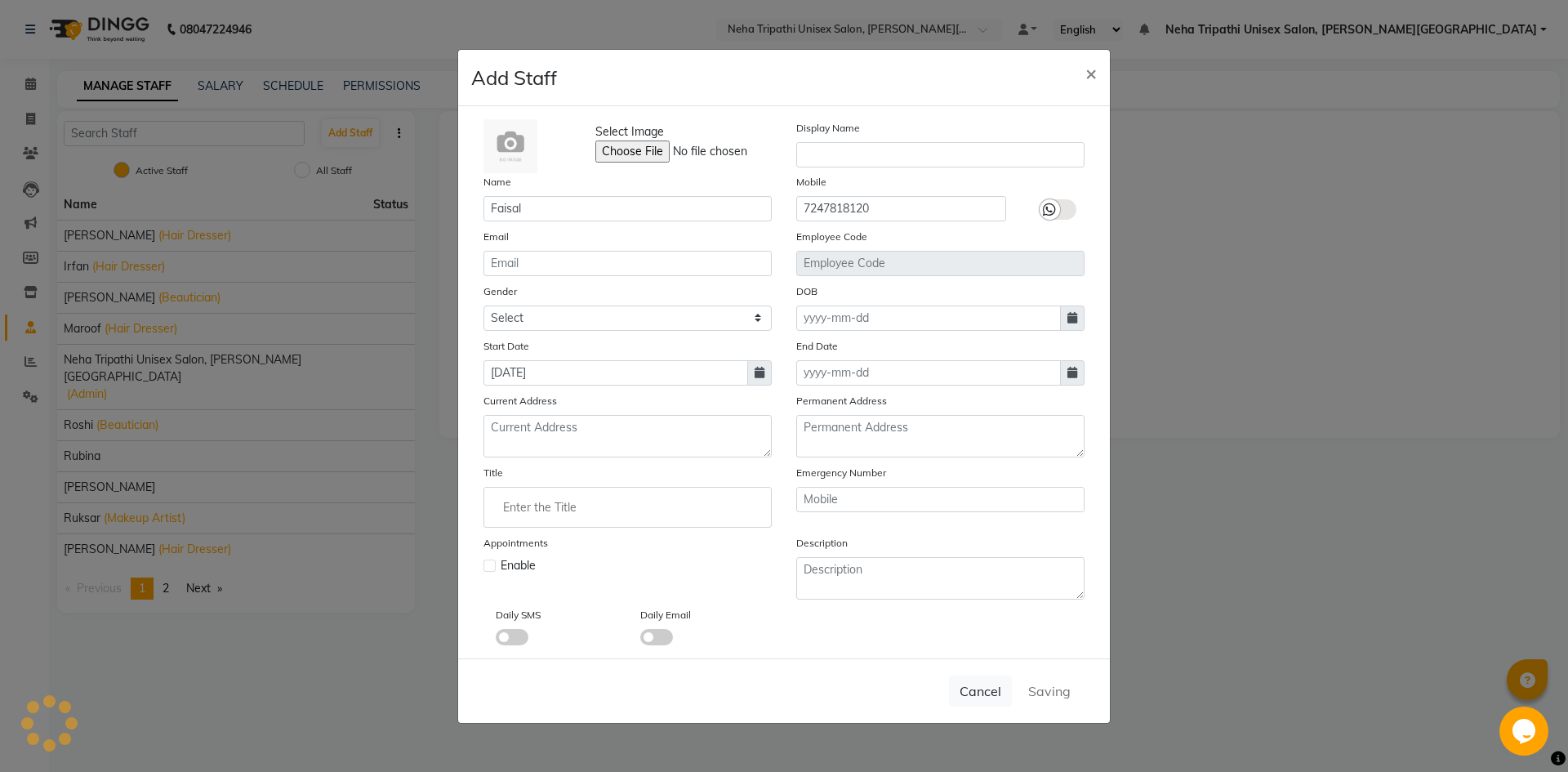
checkbox input "false"
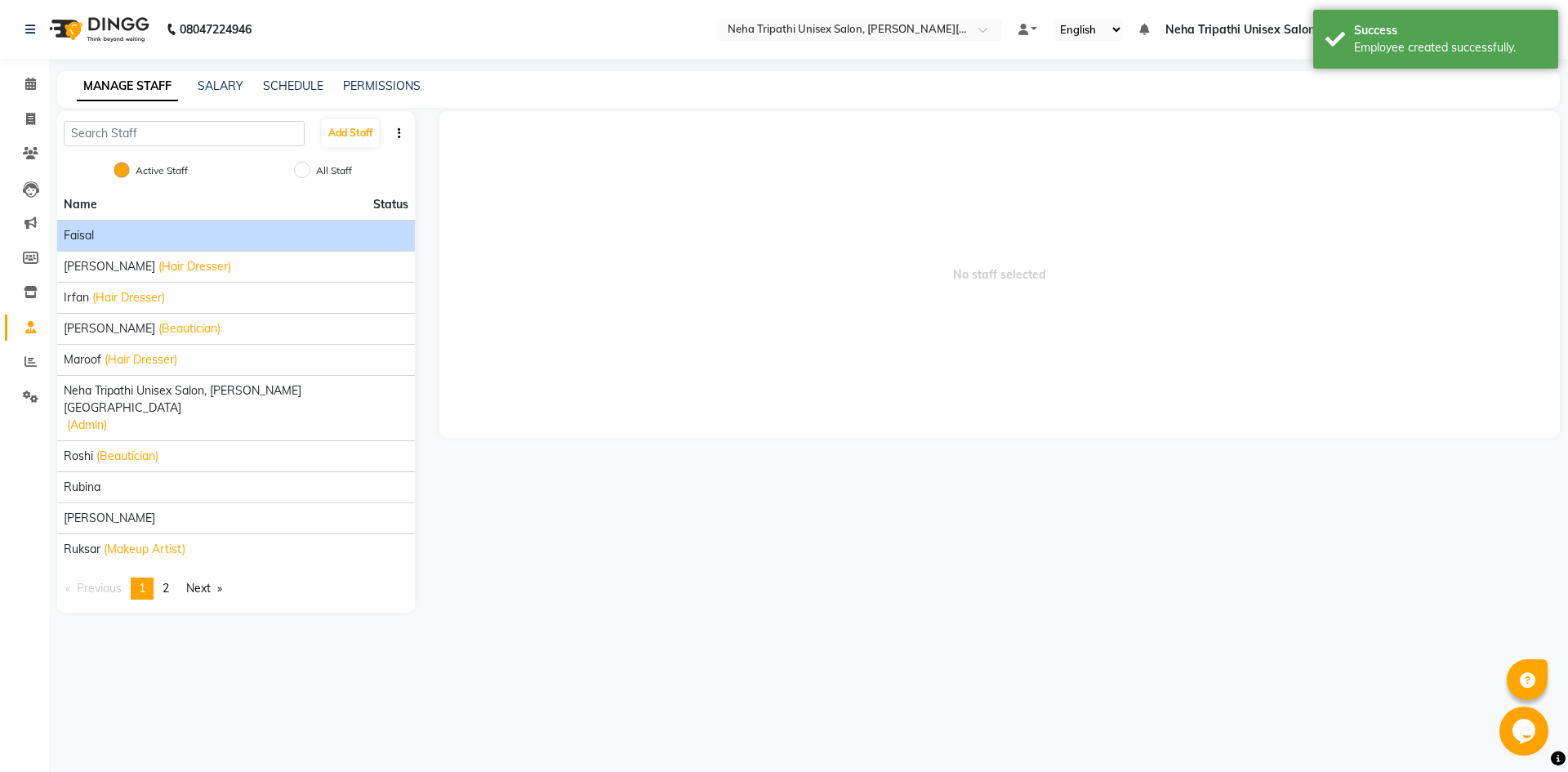
click at [113, 226] on li "Faisal" at bounding box center [235, 235] width 357 height 31
click at [80, 233] on span "Faisal" at bounding box center [79, 235] width 30 height 17
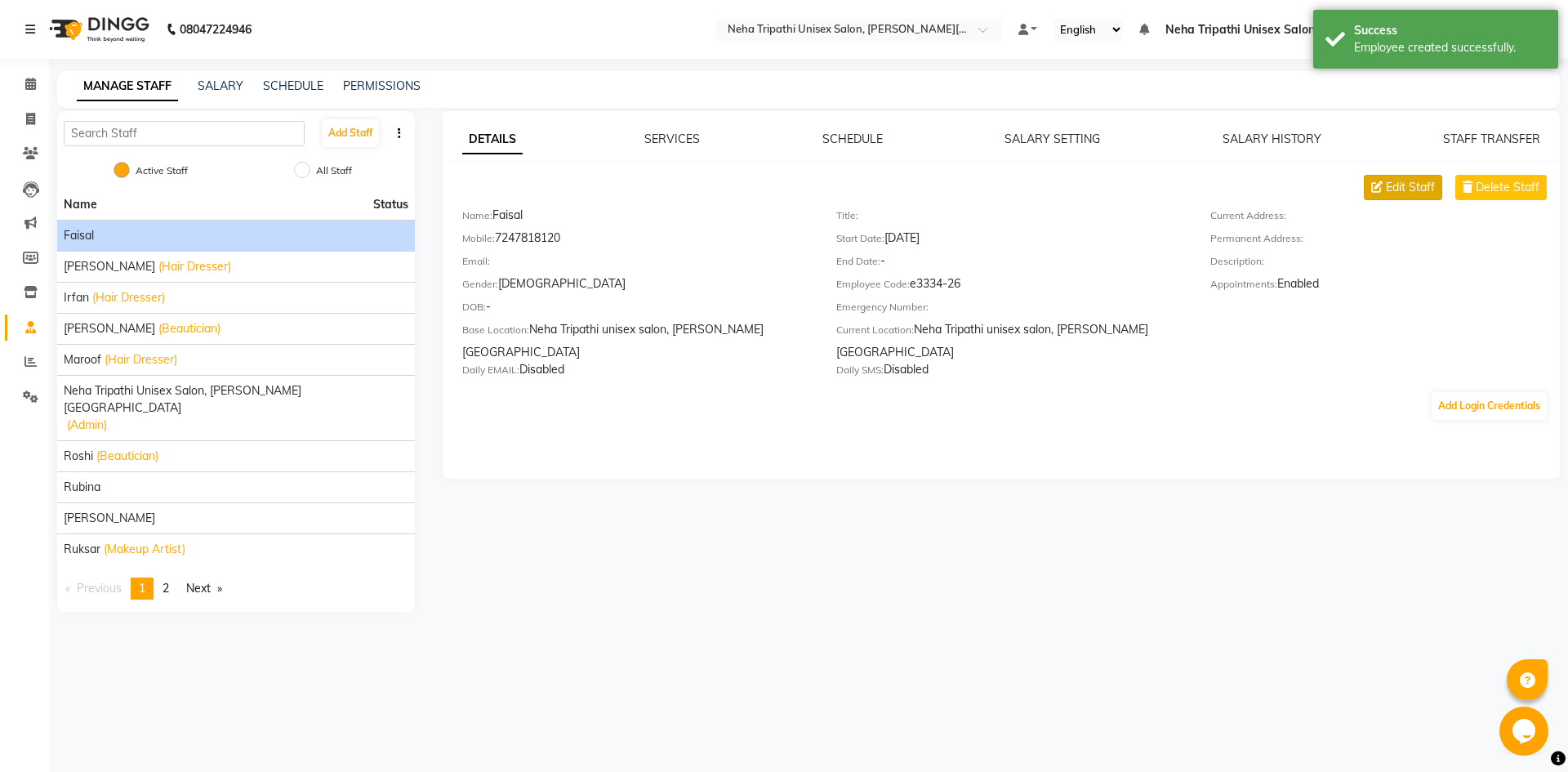
click at [1412, 193] on span "Edit Staff" at bounding box center [1411, 188] width 49 height 17
select select "[DEMOGRAPHIC_DATA]"
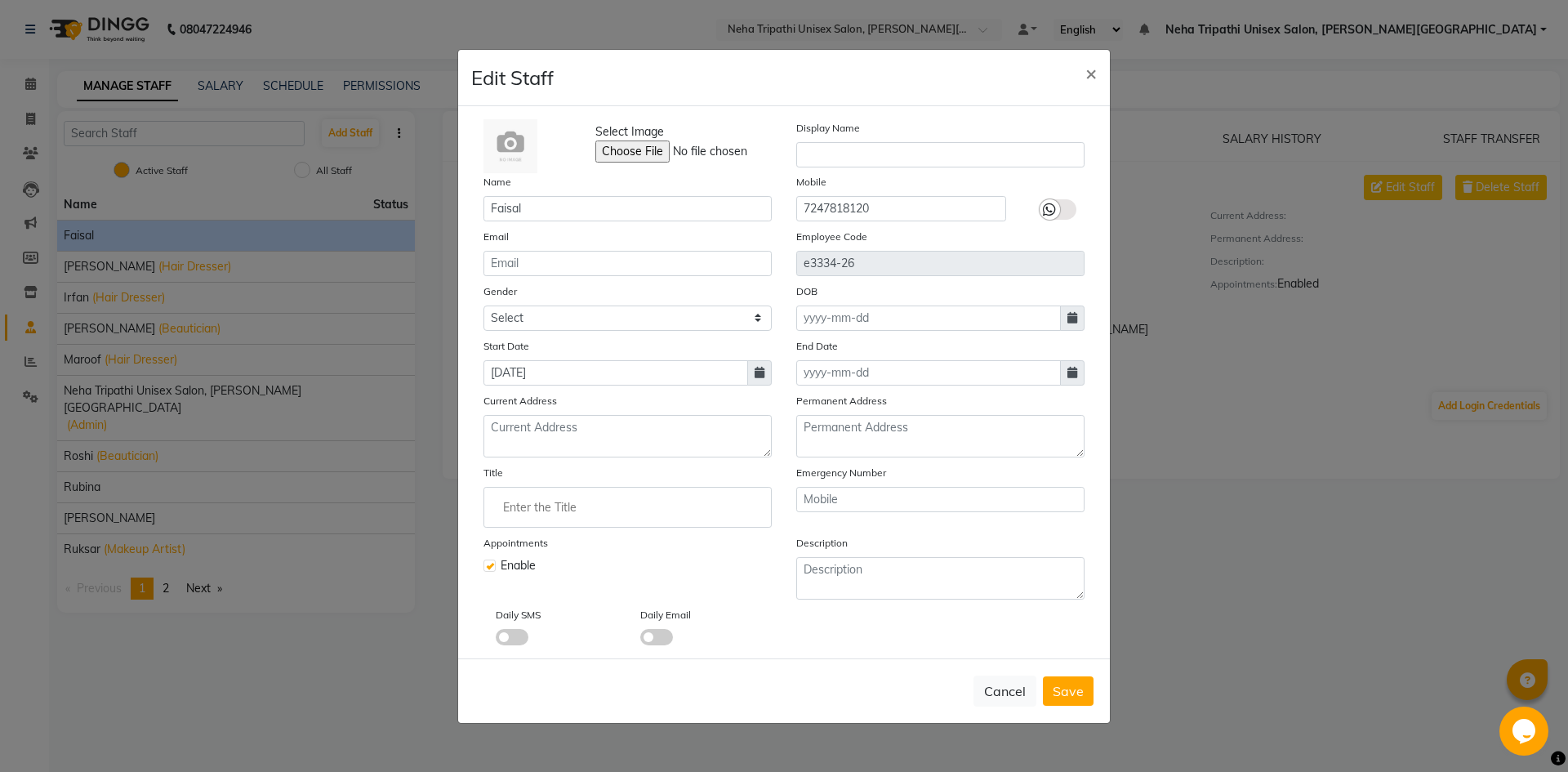
click at [569, 496] on input "Enter the Title" at bounding box center [628, 507] width 274 height 32
click at [594, 634] on link "Ha ir Dresser" at bounding box center [628, 627] width 274 height 42
type input "Hair Dresser"
click at [1063, 684] on span "Save" at bounding box center [1067, 690] width 31 height 16
select select
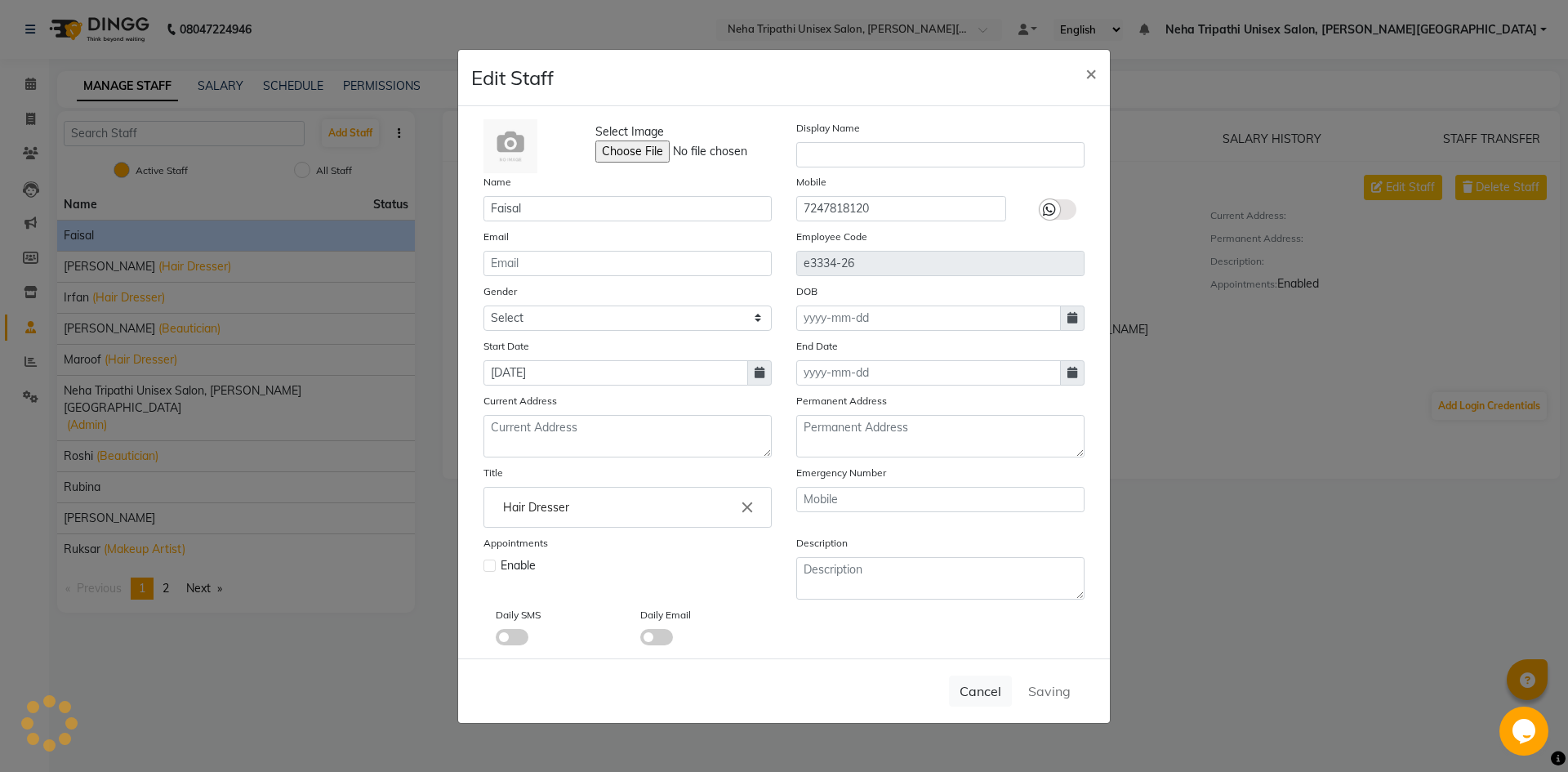
checkbox input "false"
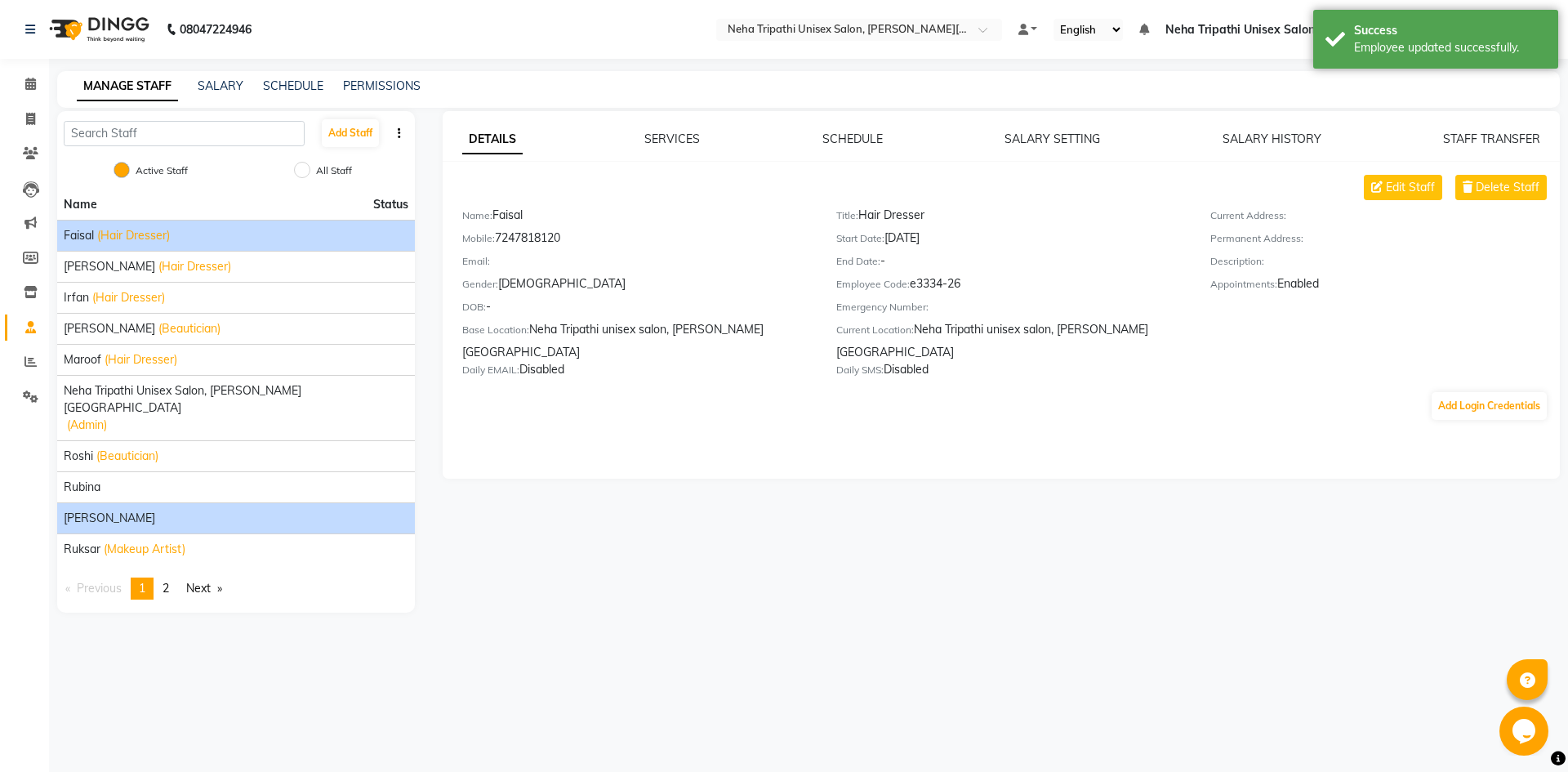
click at [127, 510] on span "[PERSON_NAME]" at bounding box center [109, 519] width 91 height 17
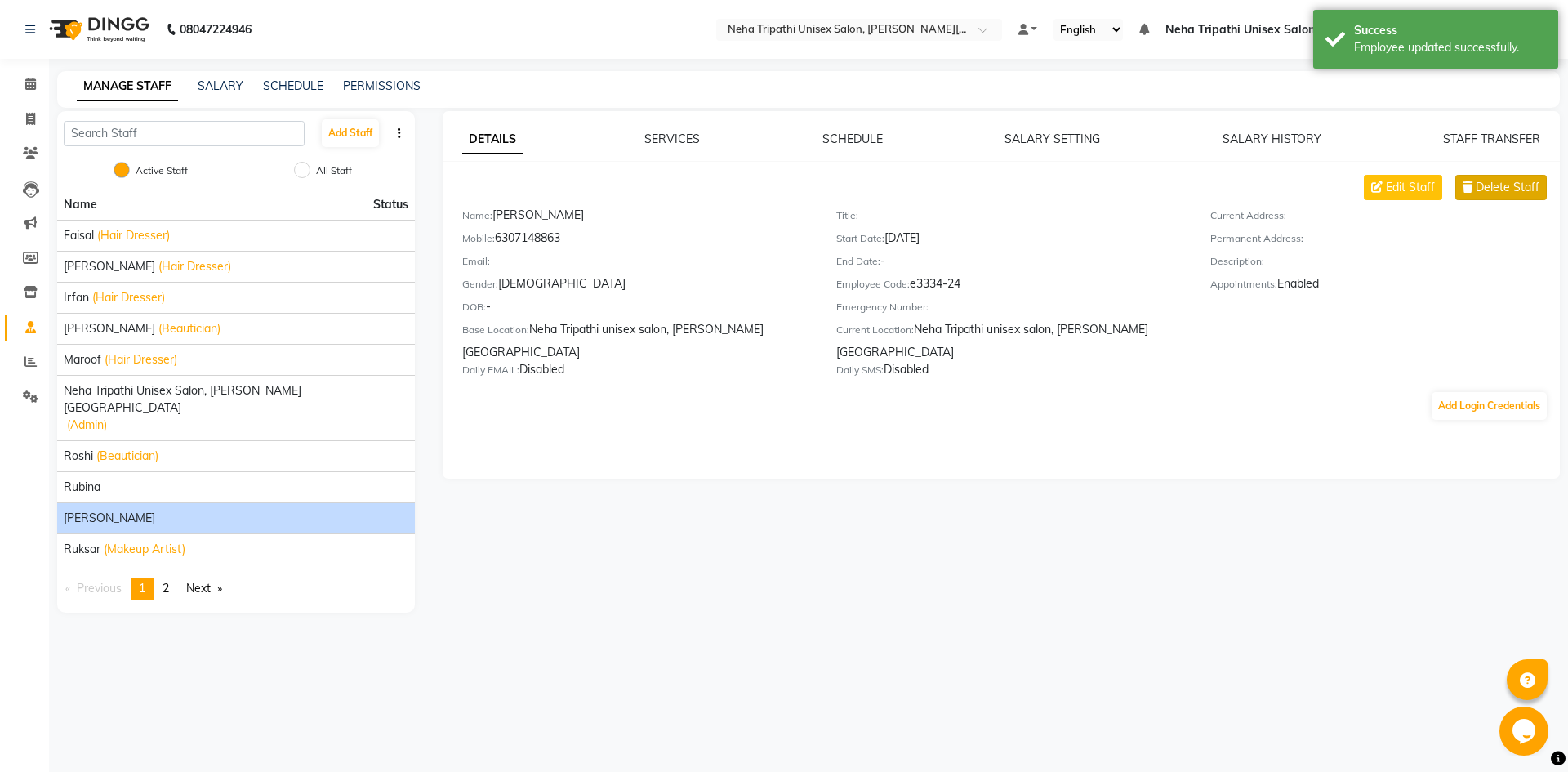
click at [1483, 189] on span "Delete Staff" at bounding box center [1507, 188] width 64 height 17
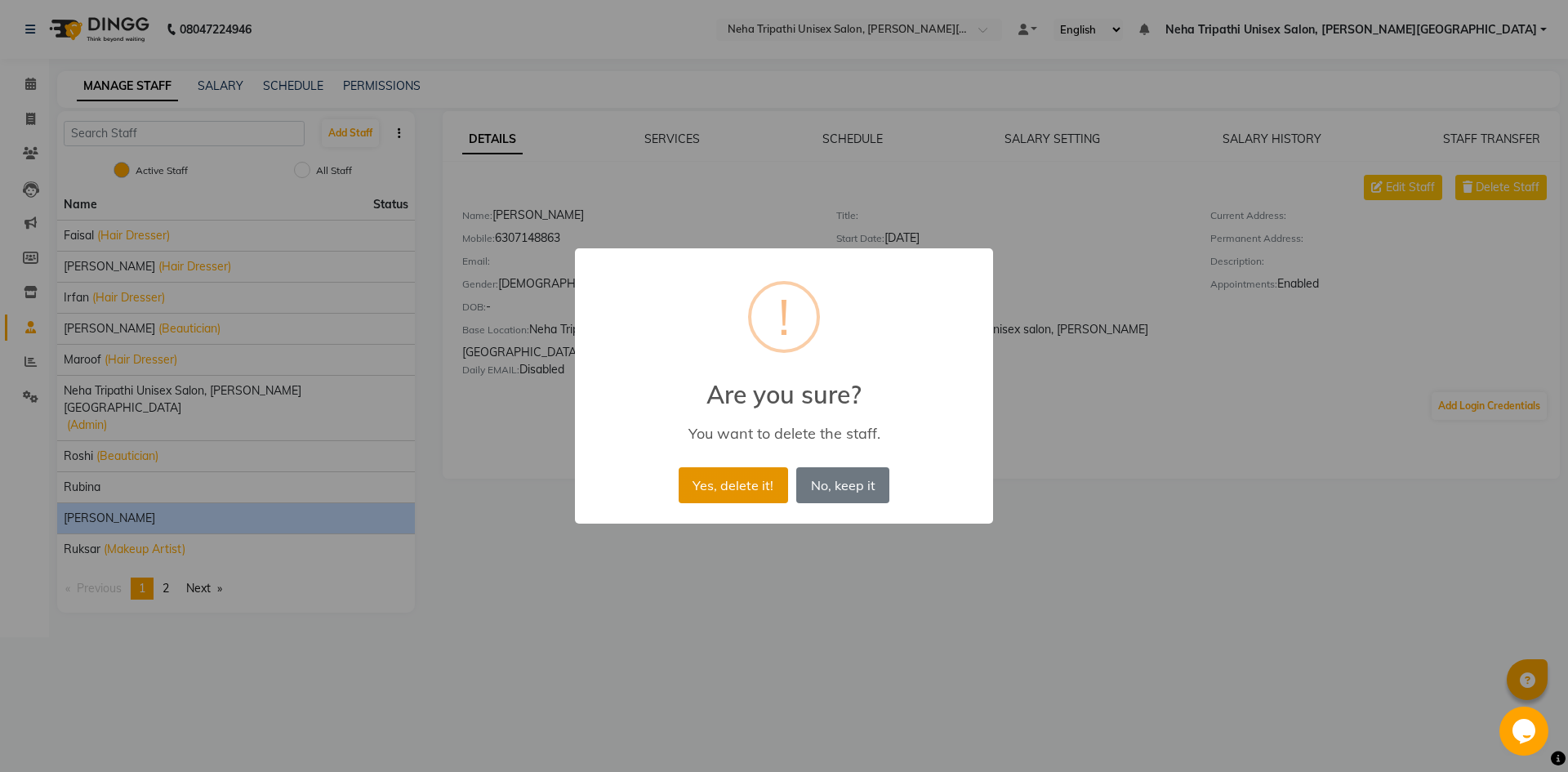
click at [744, 487] on button "Yes, delete it!" at bounding box center [733, 486] width 109 height 36
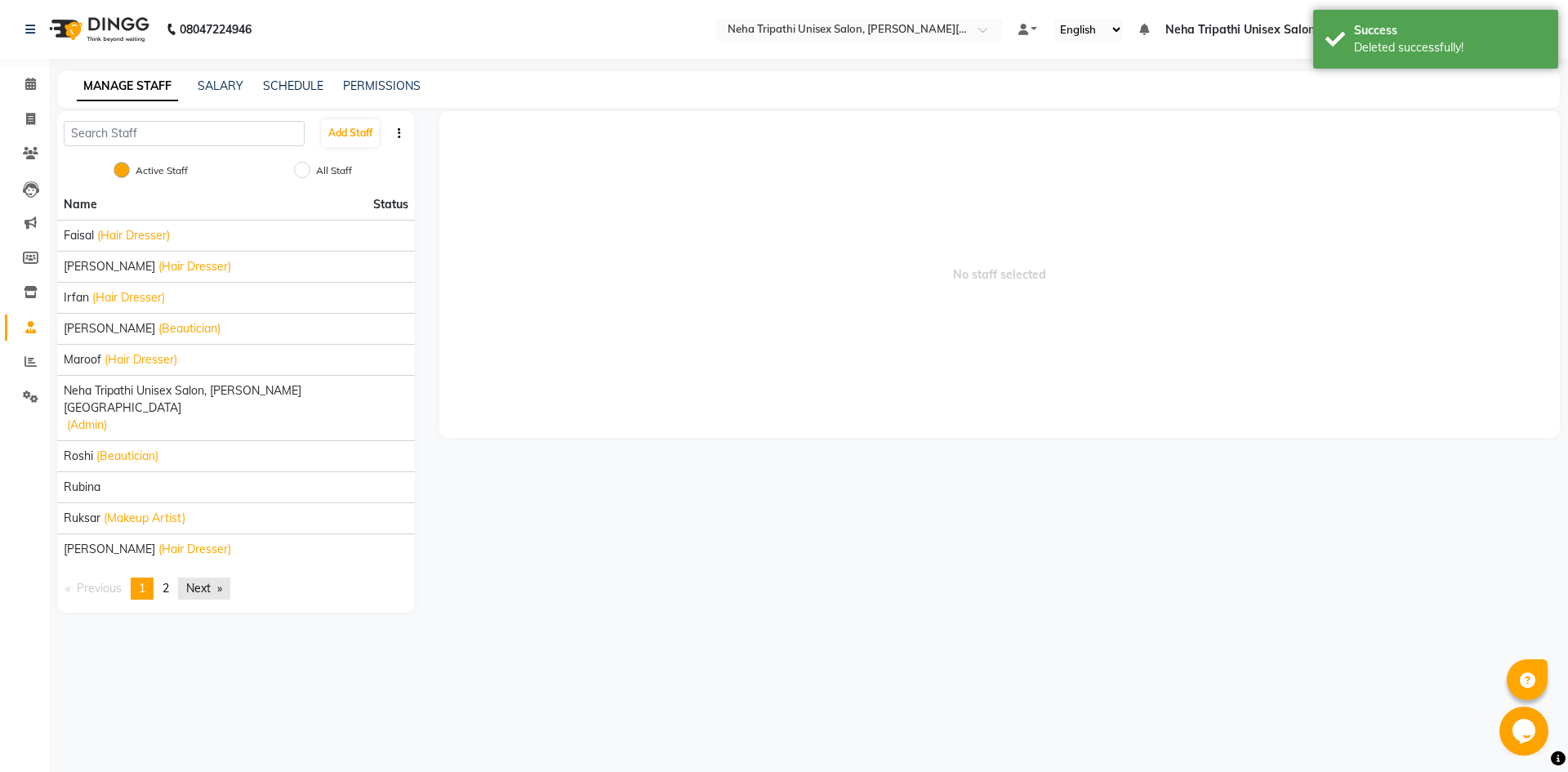
click at [205, 578] on link "Next page" at bounding box center [204, 588] width 52 height 22
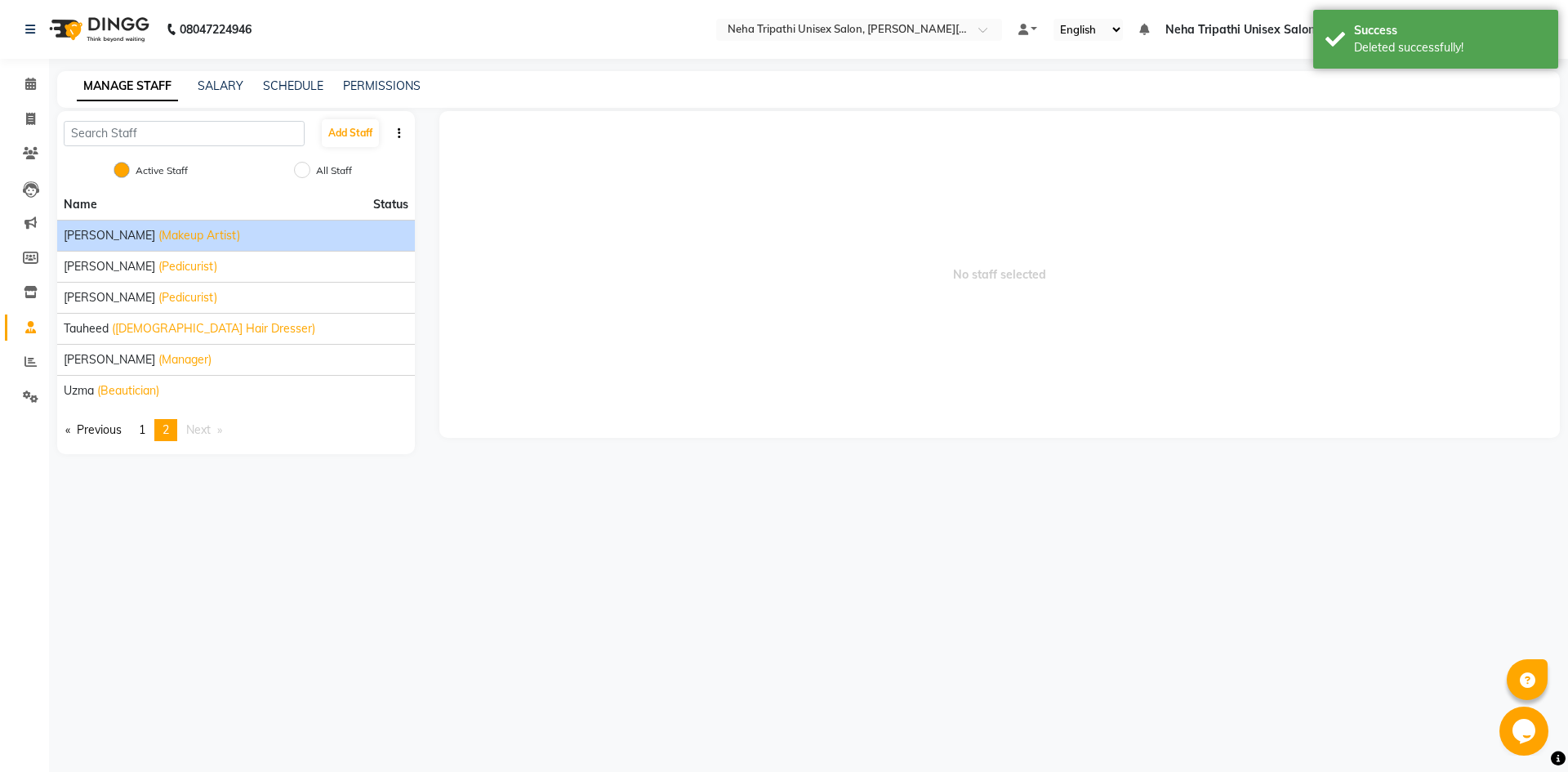
click at [158, 238] on span "(Makeup Artist)" at bounding box center [199, 235] width 82 height 17
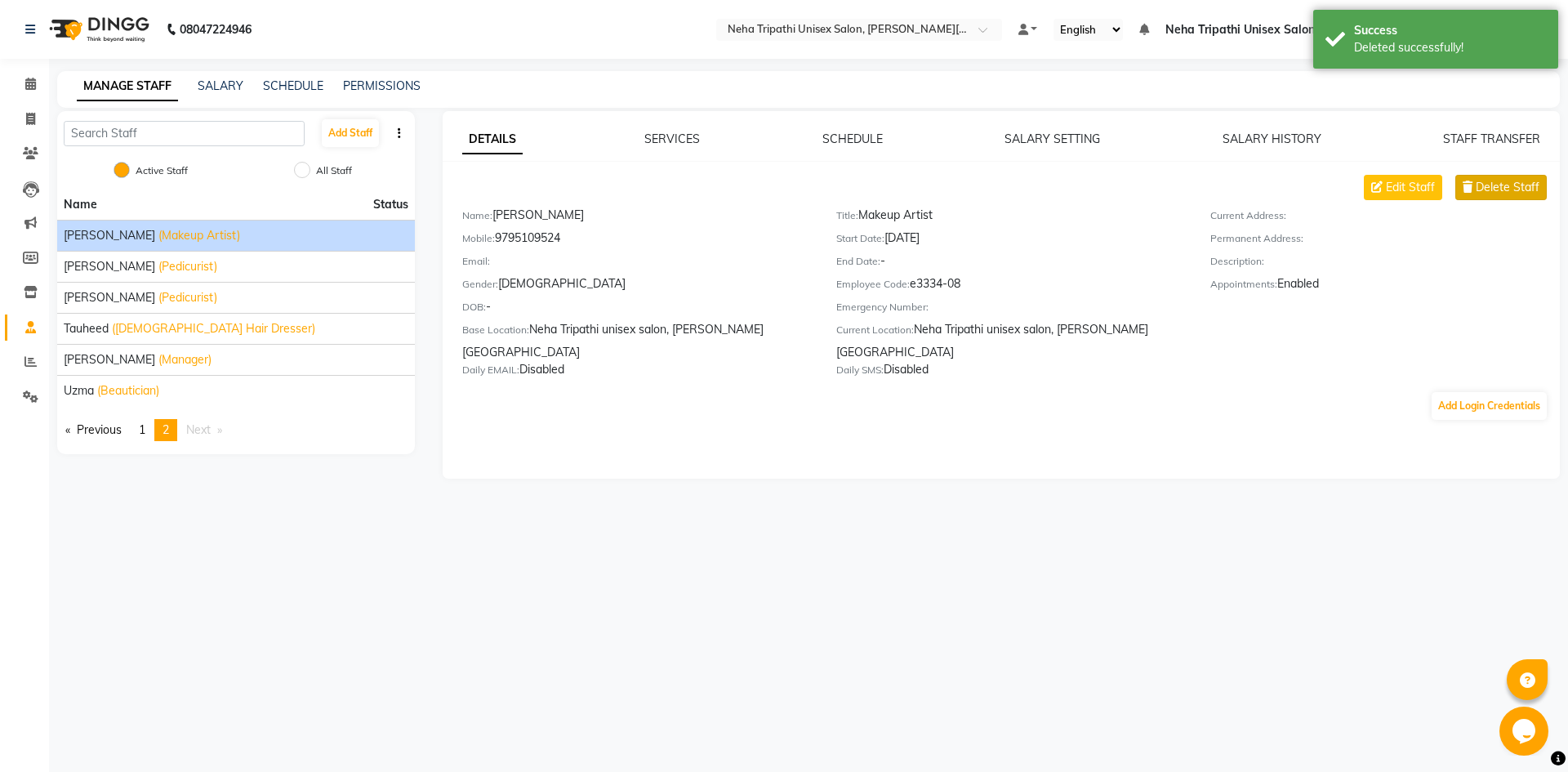
click at [1499, 188] on span "Delete Staff" at bounding box center [1507, 188] width 64 height 17
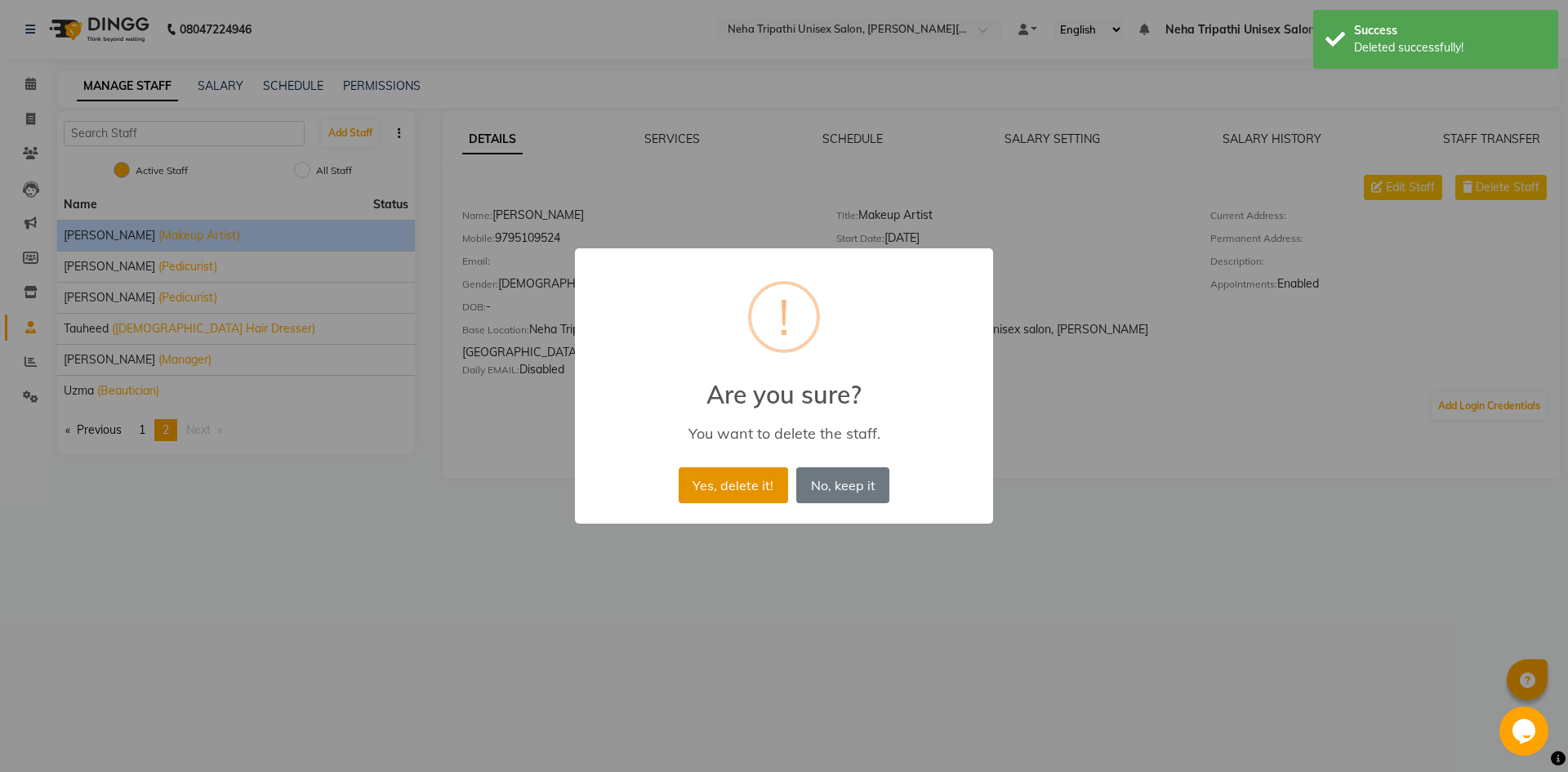
click at [746, 487] on button "Yes, delete it!" at bounding box center [733, 486] width 109 height 36
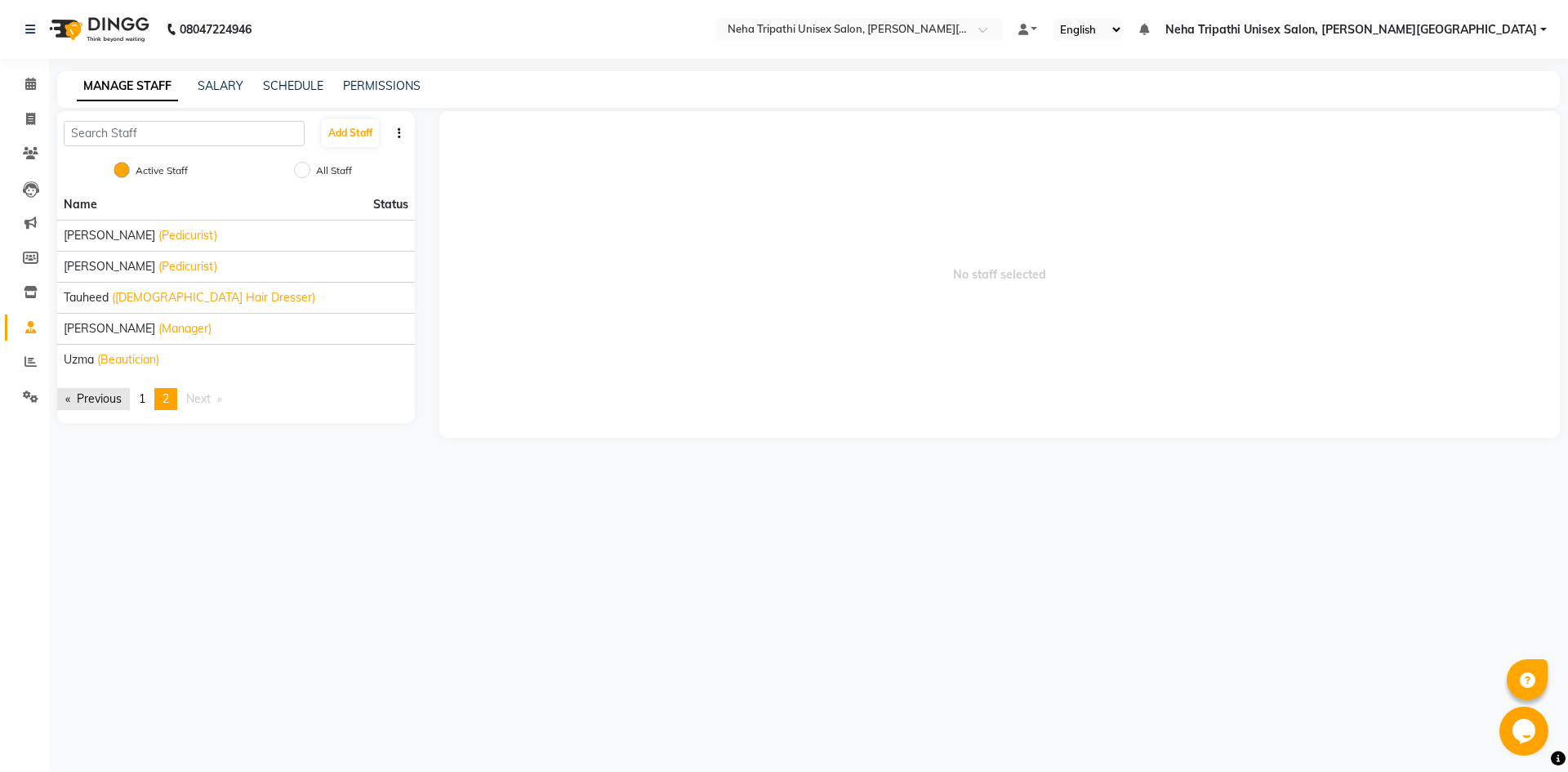
click at [118, 404] on link "Previous page" at bounding box center [93, 398] width 73 height 22
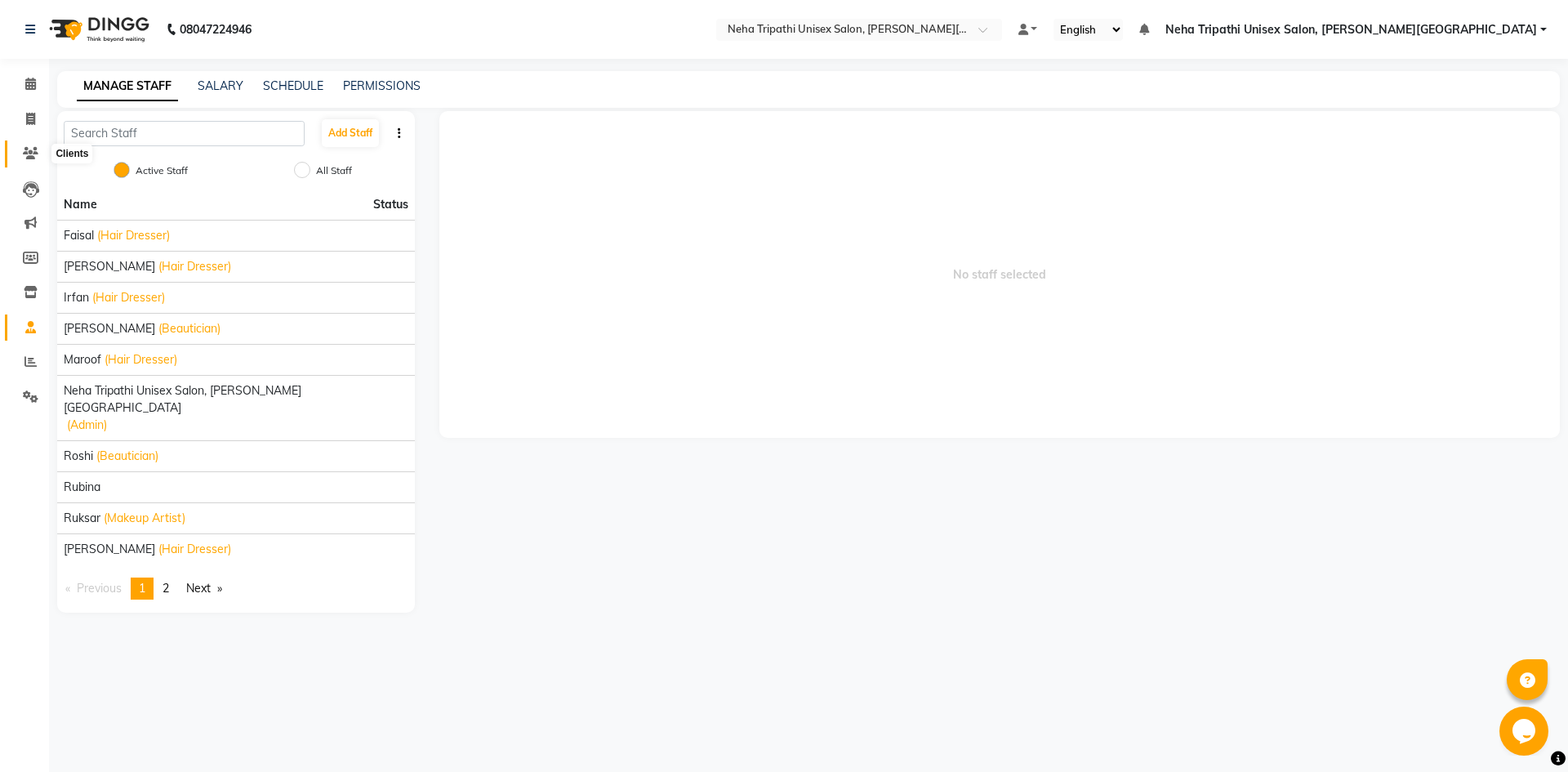
click at [27, 155] on icon at bounding box center [30, 153] width 15 height 12
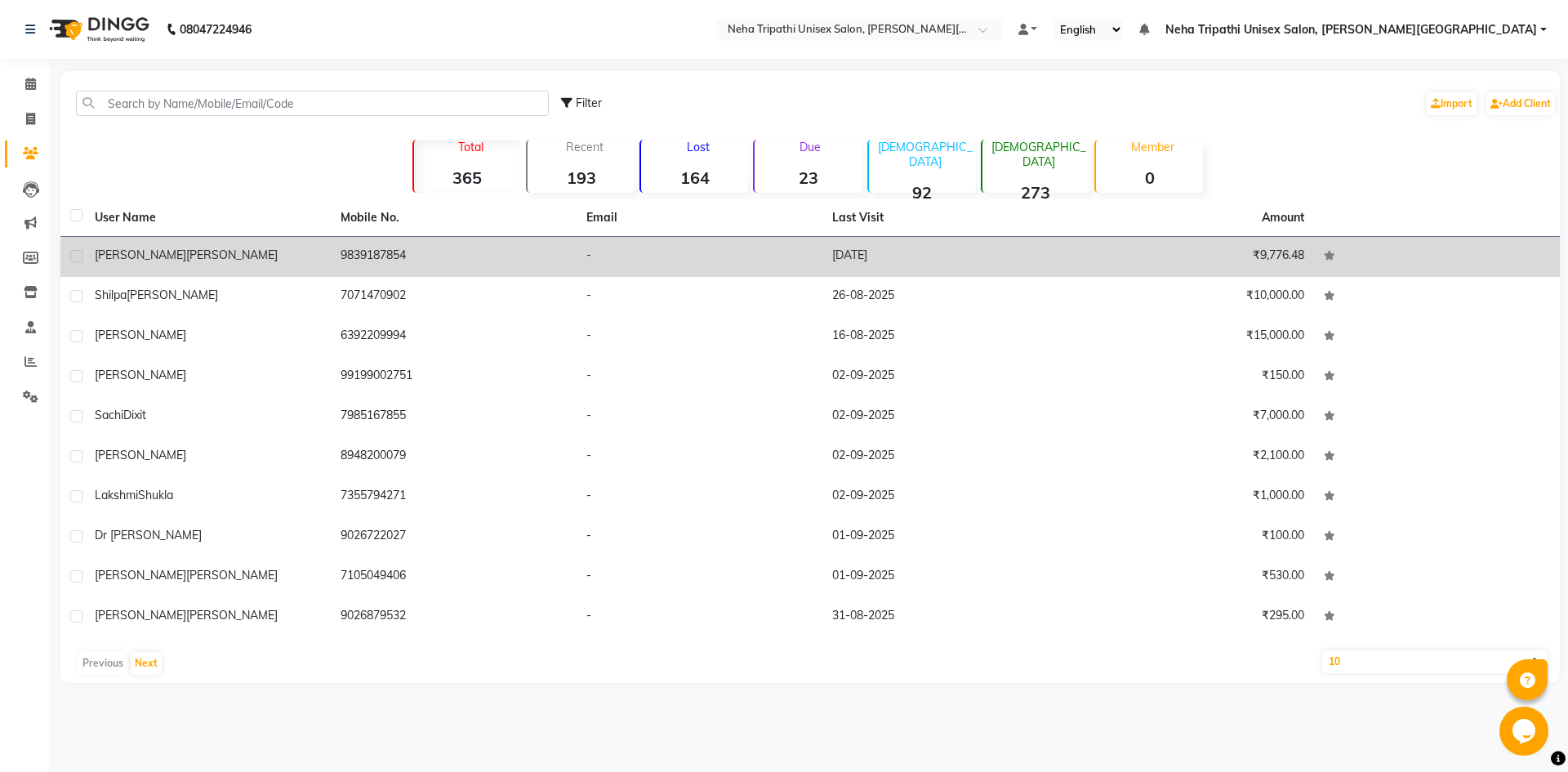
click at [719, 276] on td "-" at bounding box center [699, 257] width 246 height 40
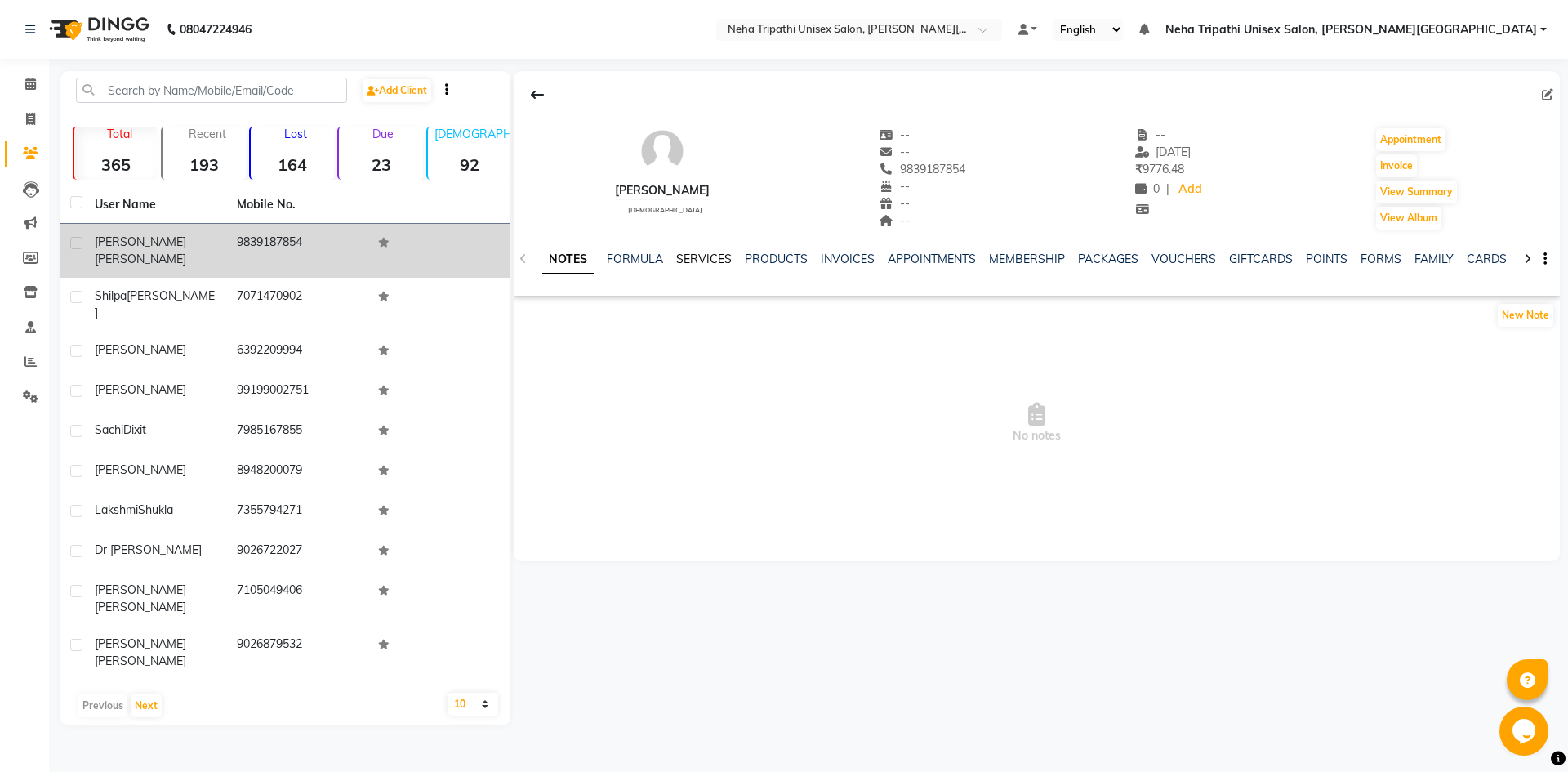
click at [717, 263] on link "SERVICES" at bounding box center [703, 259] width 56 height 15
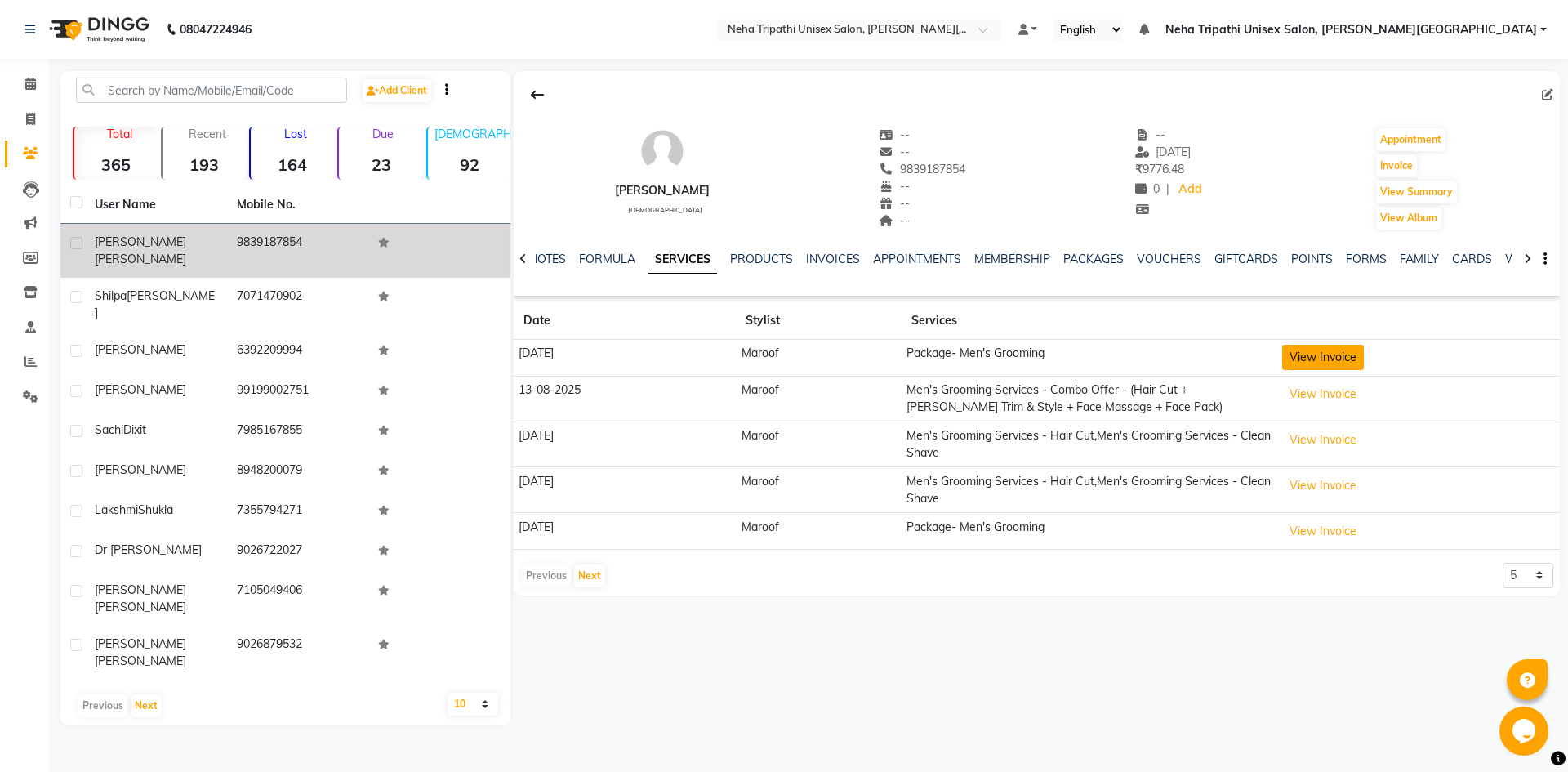
click at [1312, 362] on button "View Invoice" at bounding box center [1323, 358] width 82 height 26
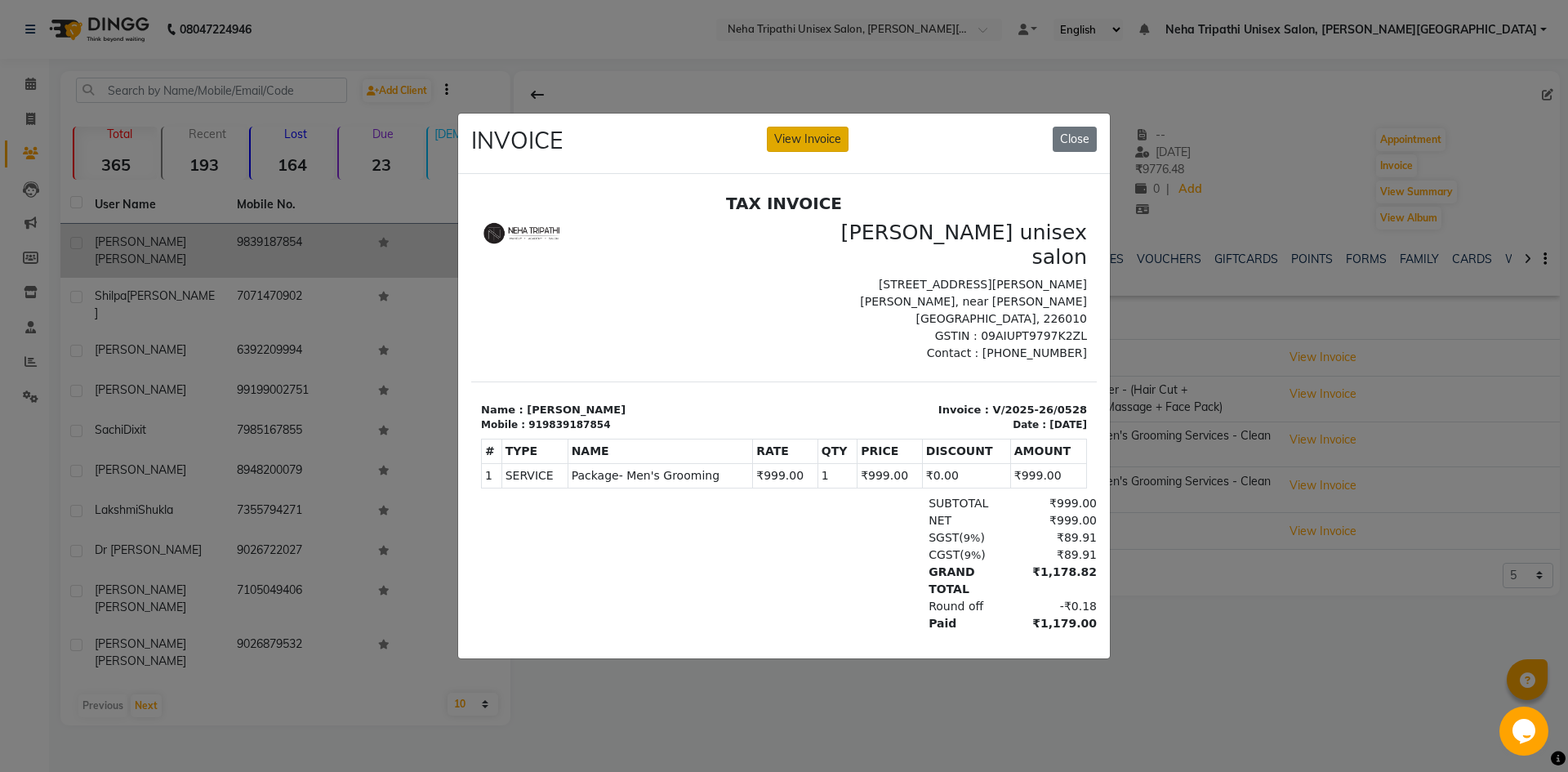
click at [812, 145] on button "View Invoice" at bounding box center [808, 139] width 82 height 26
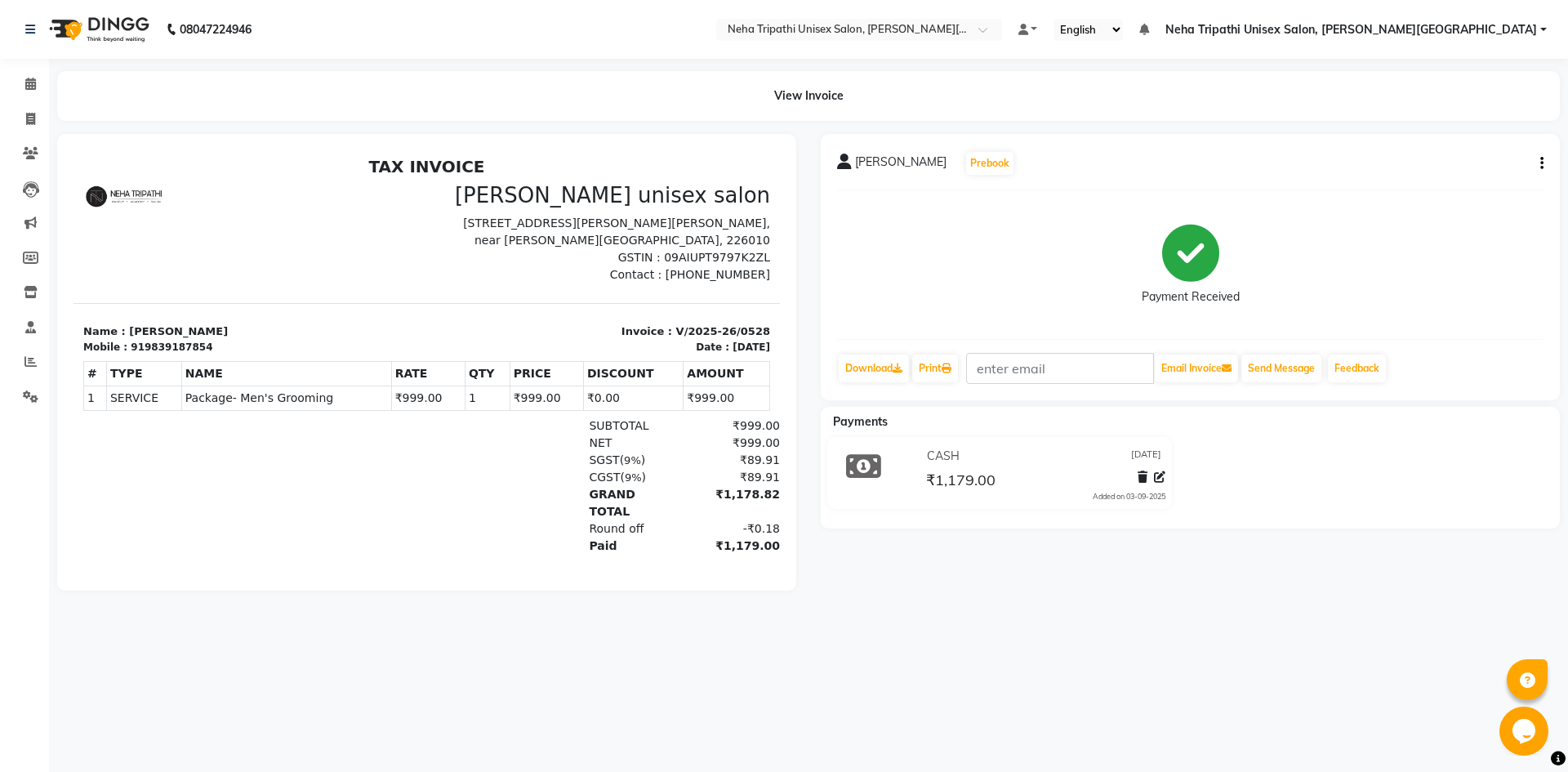
click at [1541, 163] on icon "button" at bounding box center [1541, 163] width 3 height 1
click at [1450, 170] on div "Edit Item Staff" at bounding box center [1461, 164] width 112 height 21
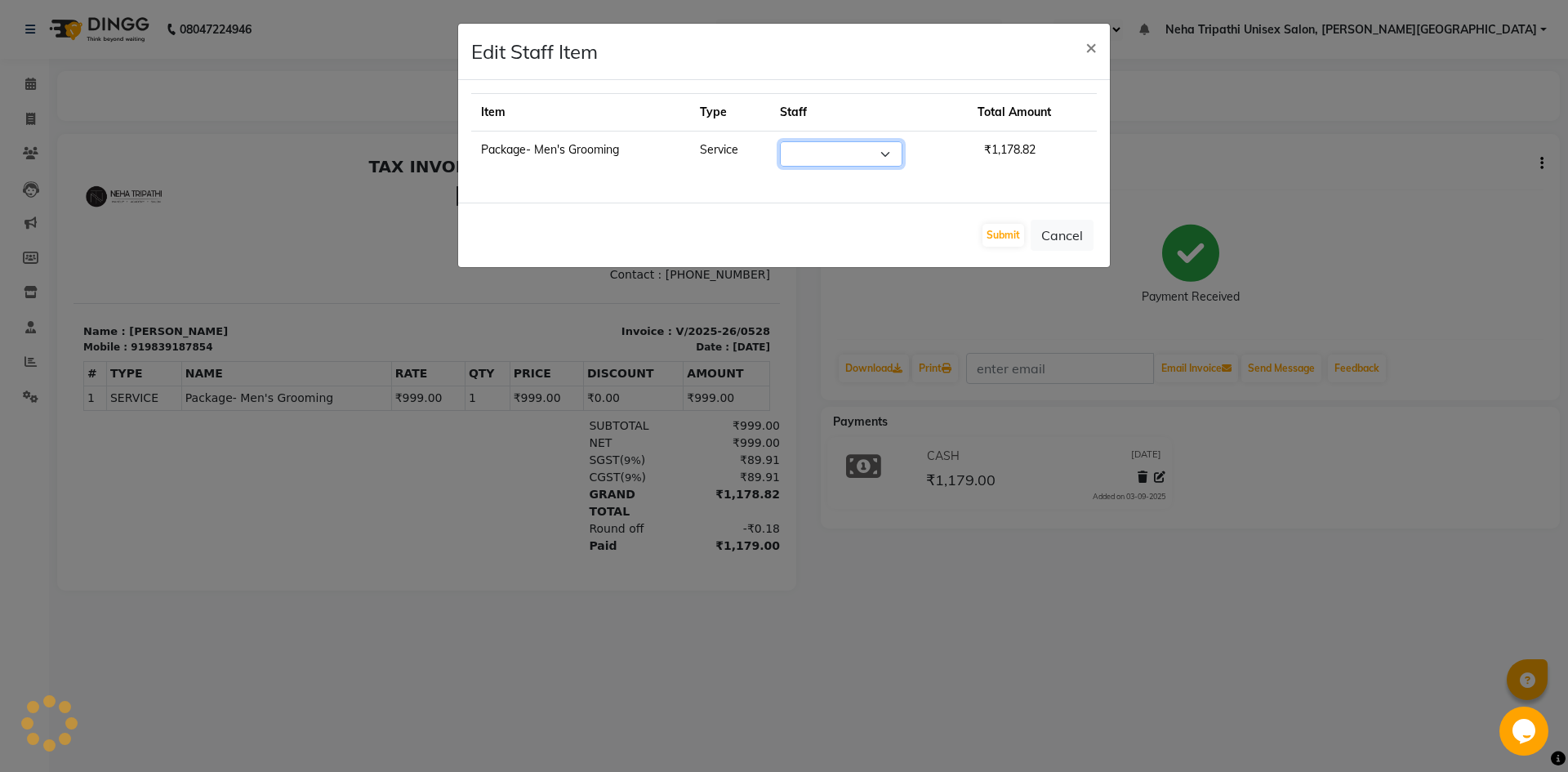
click at [885, 154] on select "Select" at bounding box center [841, 154] width 122 height 26
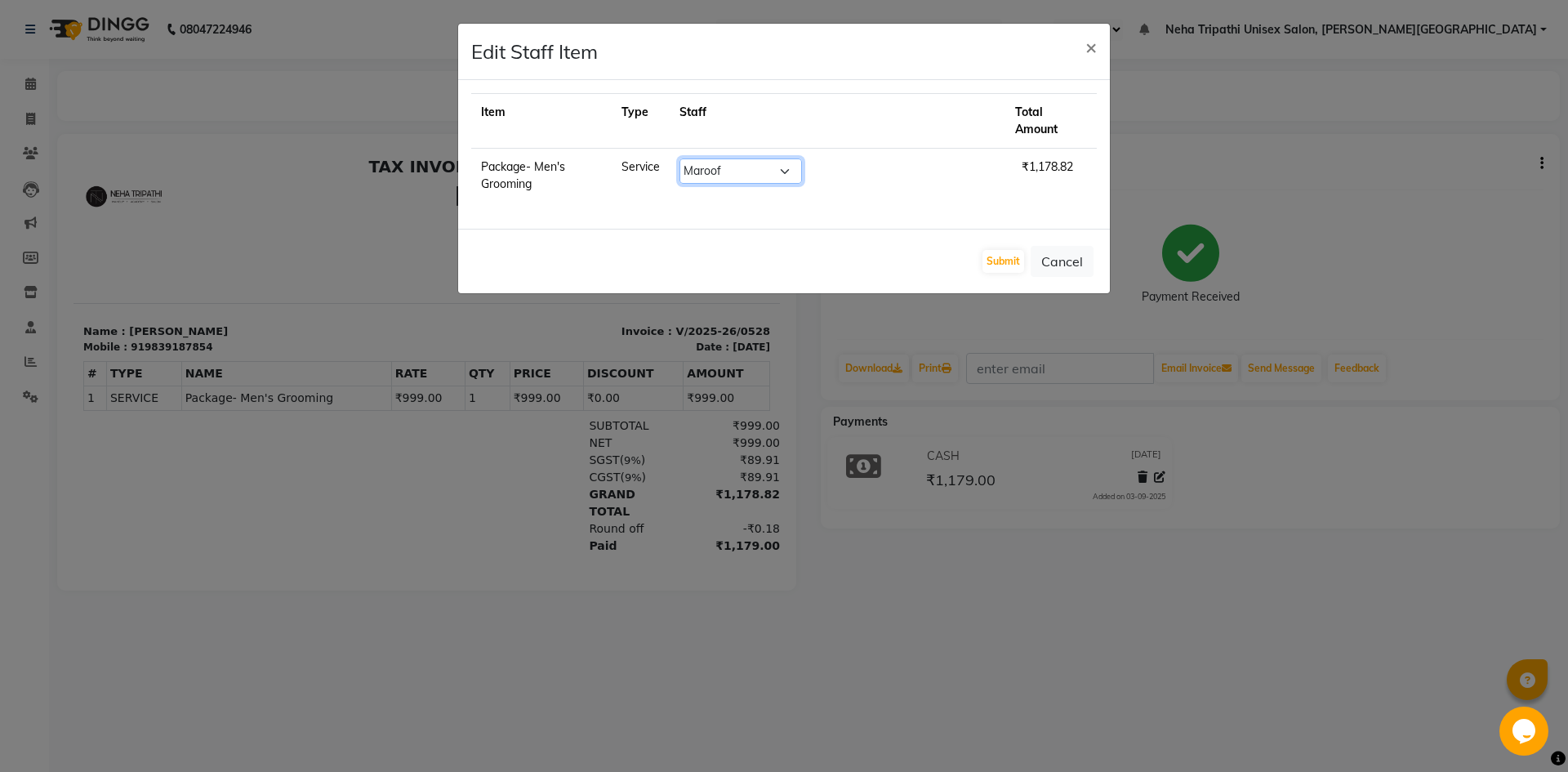
select select "90776"
click at [725, 158] on select "Select [PERSON_NAME] [PERSON_NAME] [PERSON_NAME] [PERSON_NAME] Unisex Salon, [P…" at bounding box center [740, 171] width 122 height 26
click at [1011, 250] on button "Submit" at bounding box center [1003, 262] width 42 height 23
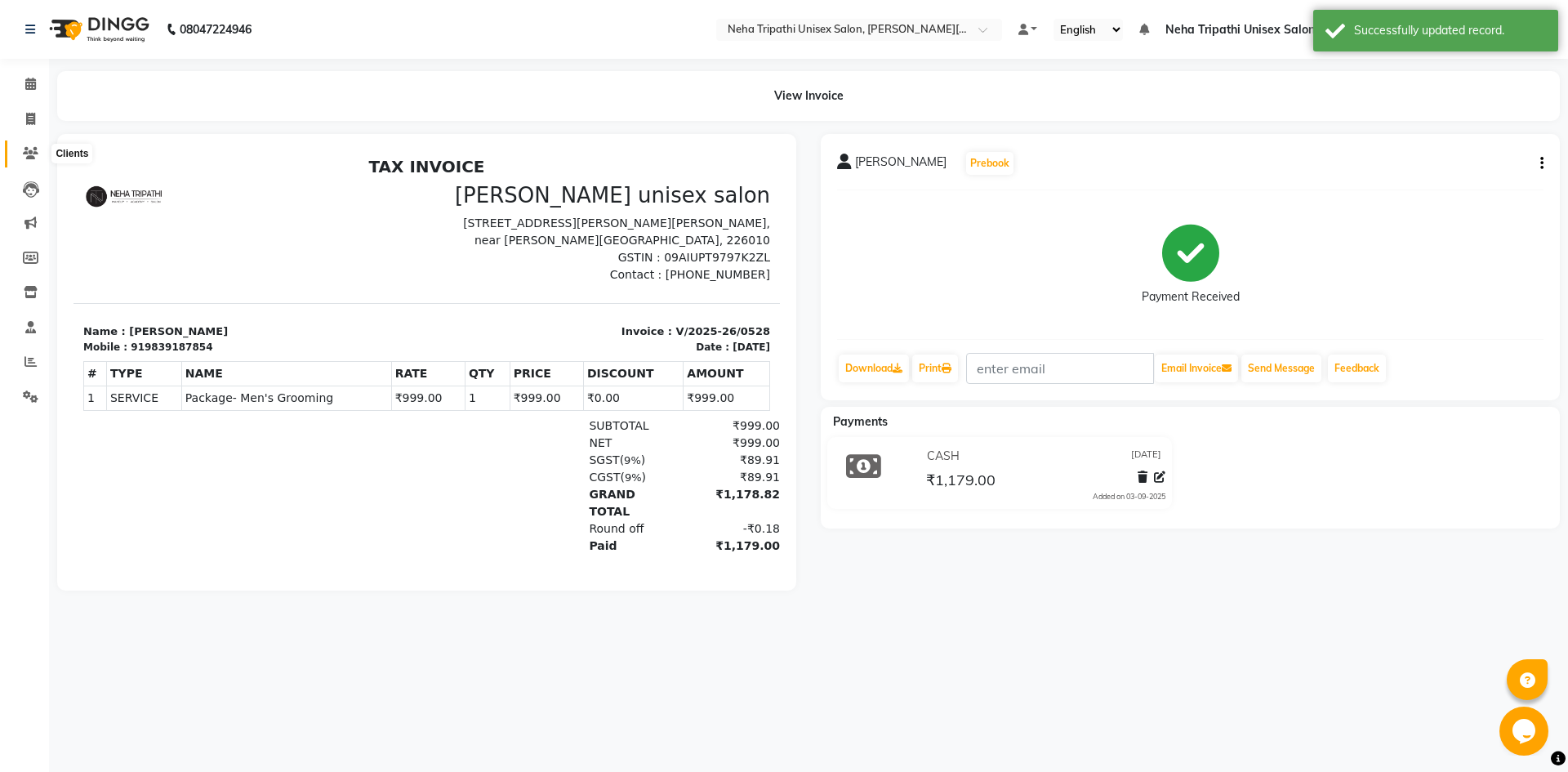
click at [31, 151] on icon at bounding box center [30, 153] width 15 height 12
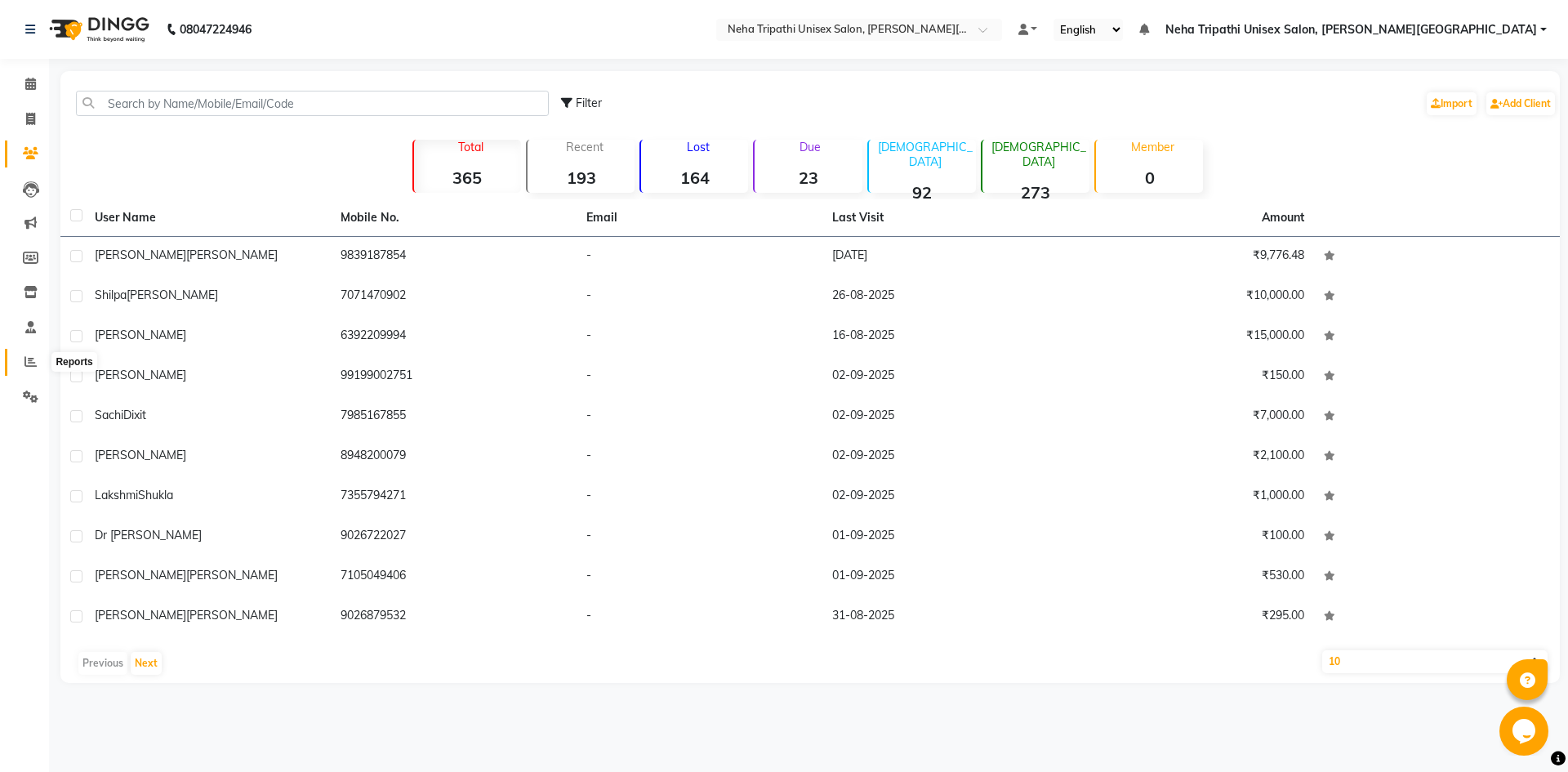
click at [28, 360] on icon at bounding box center [30, 361] width 12 height 12
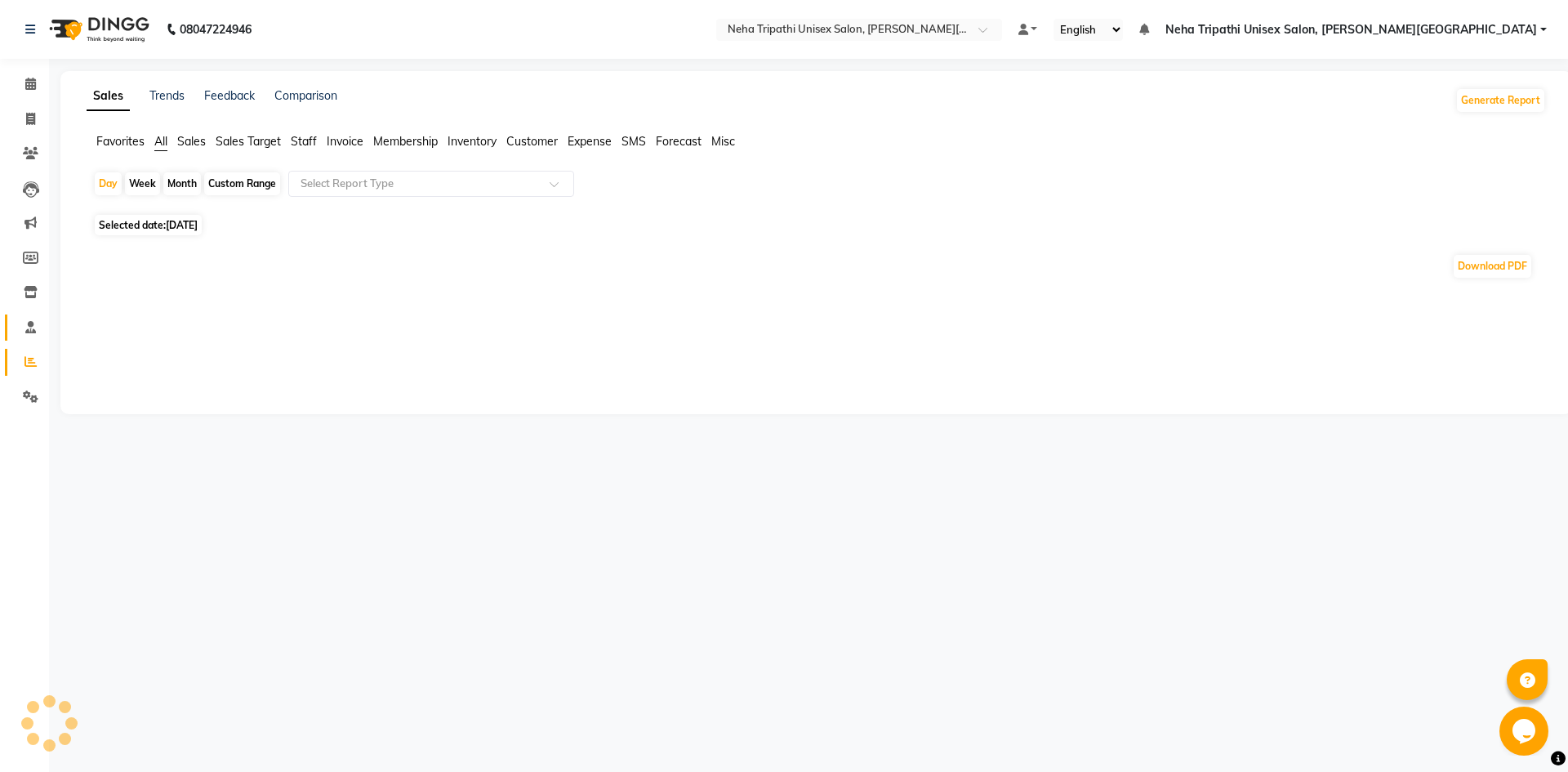
click at [27, 338] on link "Staff" at bounding box center [24, 328] width 39 height 27
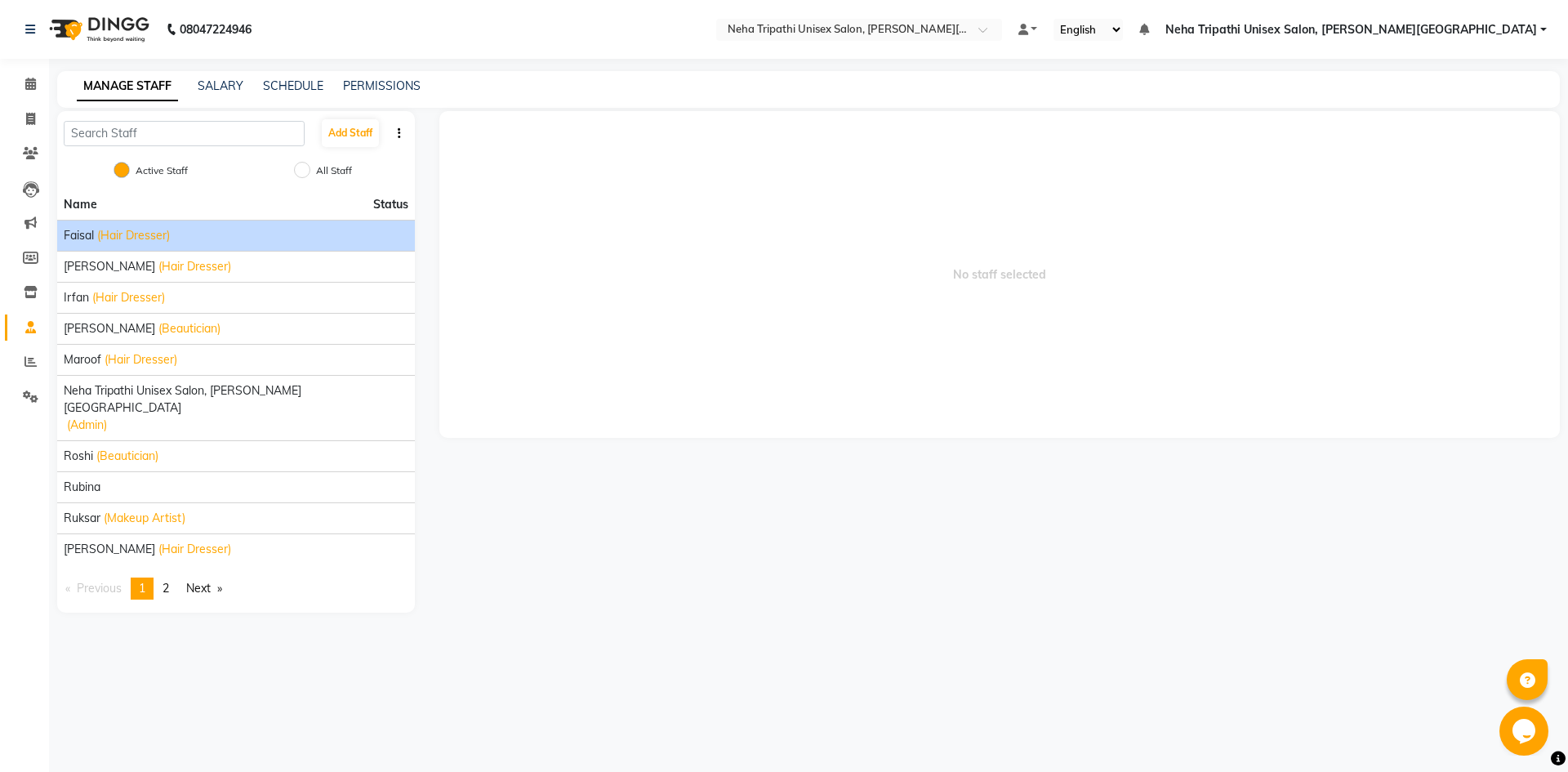
click at [87, 237] on span "Faisal" at bounding box center [79, 235] width 30 height 17
